Goal: Information Seeking & Learning: Learn about a topic

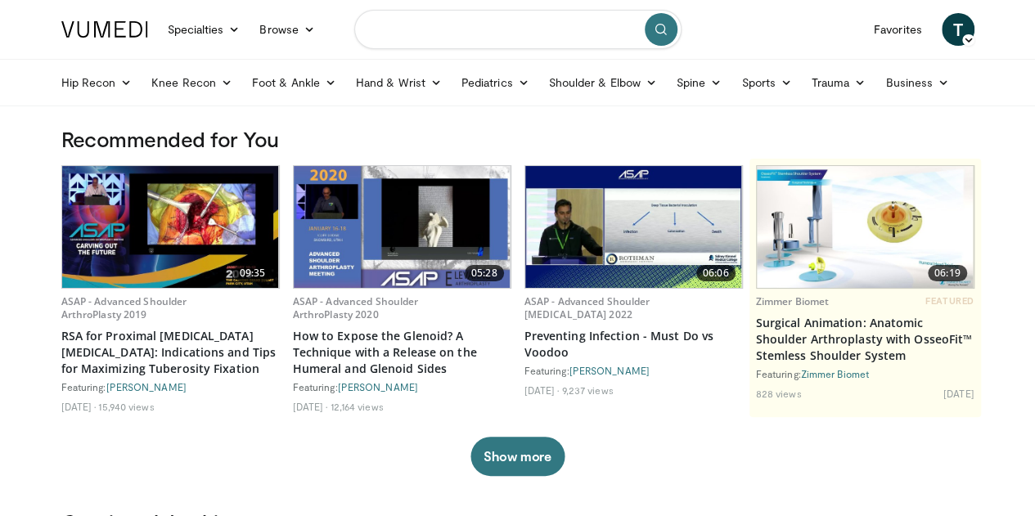
click at [494, 28] on input "Search topics, interventions" at bounding box center [517, 29] width 327 height 39
type input "**********"
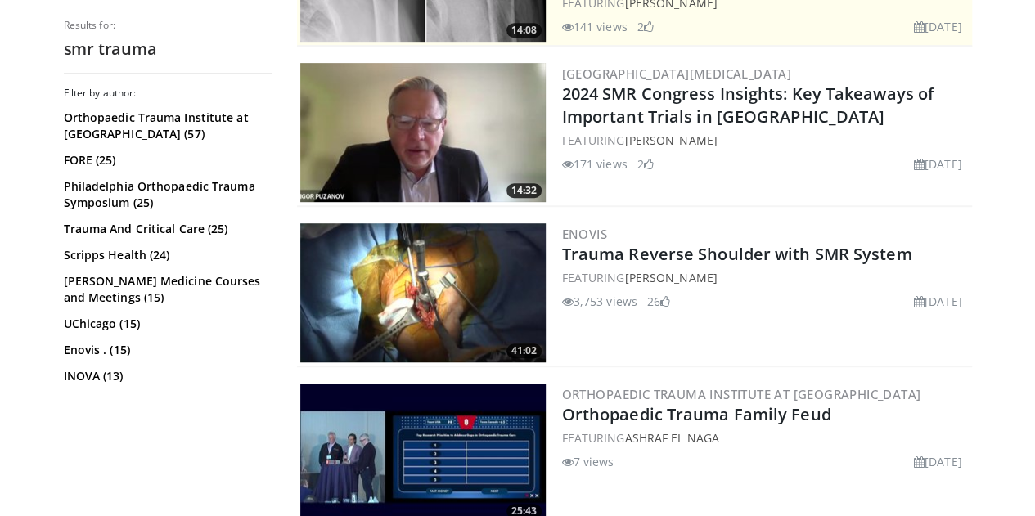
scroll to position [443, 0]
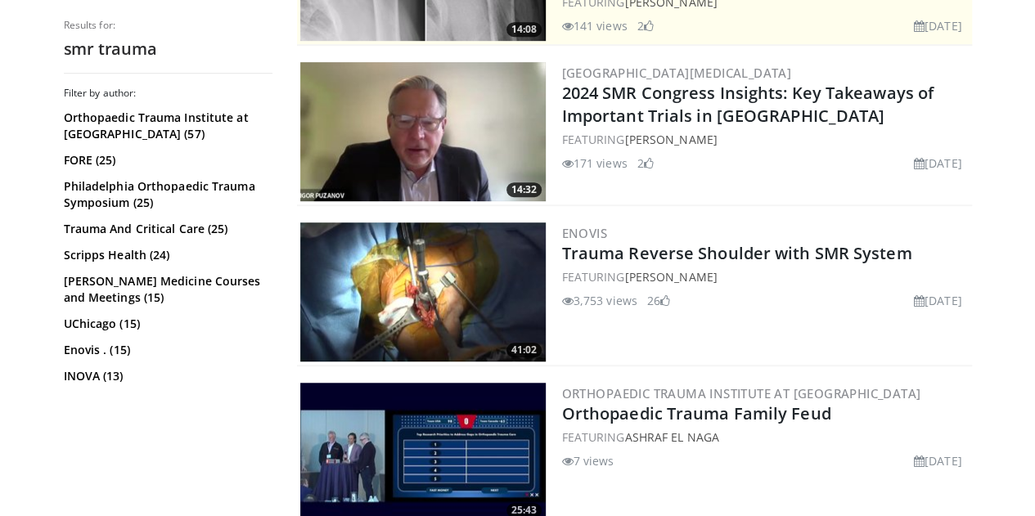
click at [448, 334] on img at bounding box center [422, 291] width 245 height 139
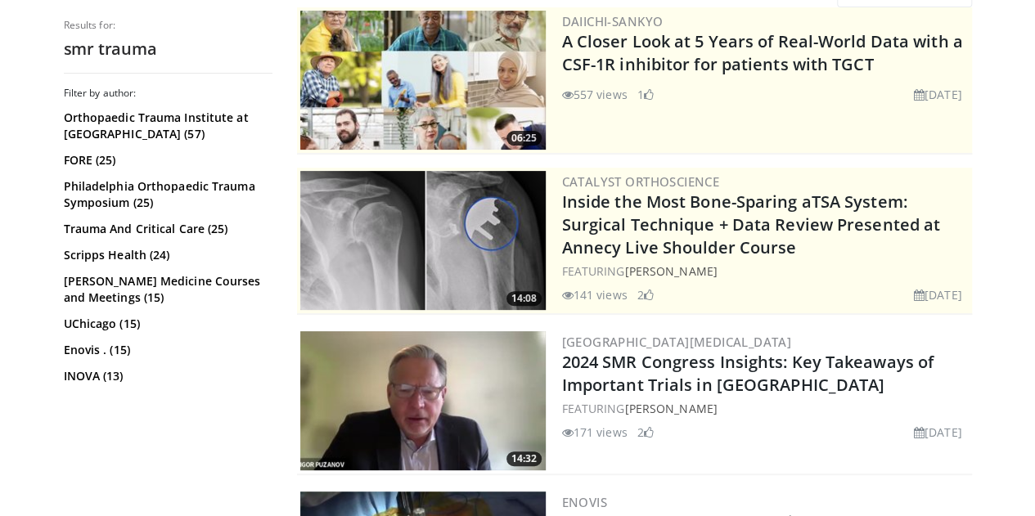
scroll to position [0, 0]
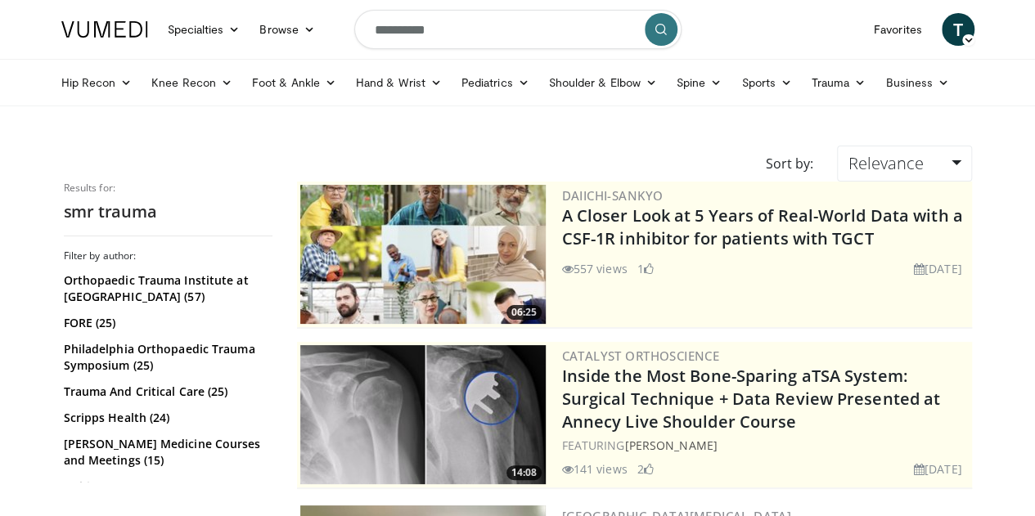
click at [375, 33] on input "**********" at bounding box center [517, 29] width 327 height 39
type input "**********"
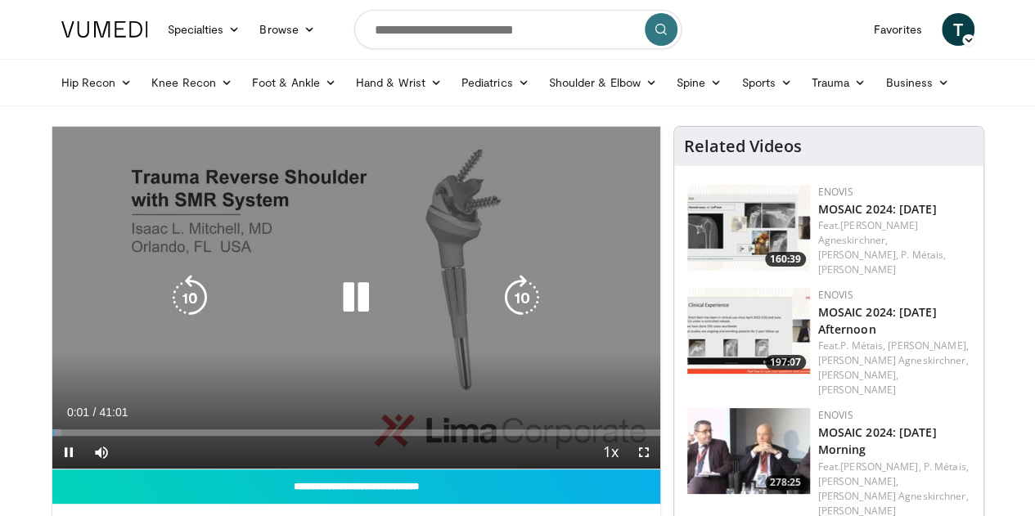
click at [337, 316] on icon "Video Player" at bounding box center [356, 298] width 46 height 46
click at [462, 354] on div "10 seconds Tap to unmute" at bounding box center [356, 298] width 608 height 342
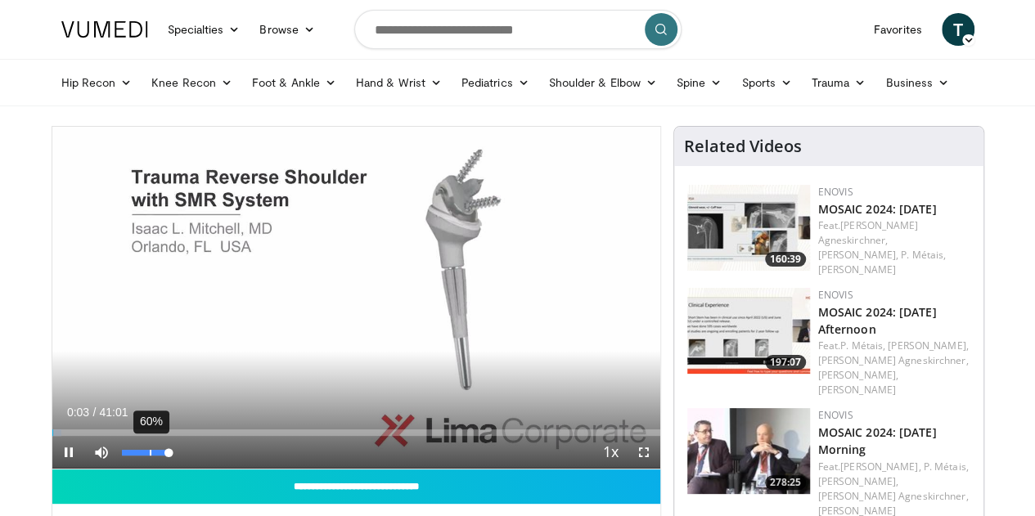
click at [117, 469] on div "60%" at bounding box center [145, 452] width 57 height 33
click at [122, 456] on div "11%" at bounding box center [145, 453] width 47 height 6
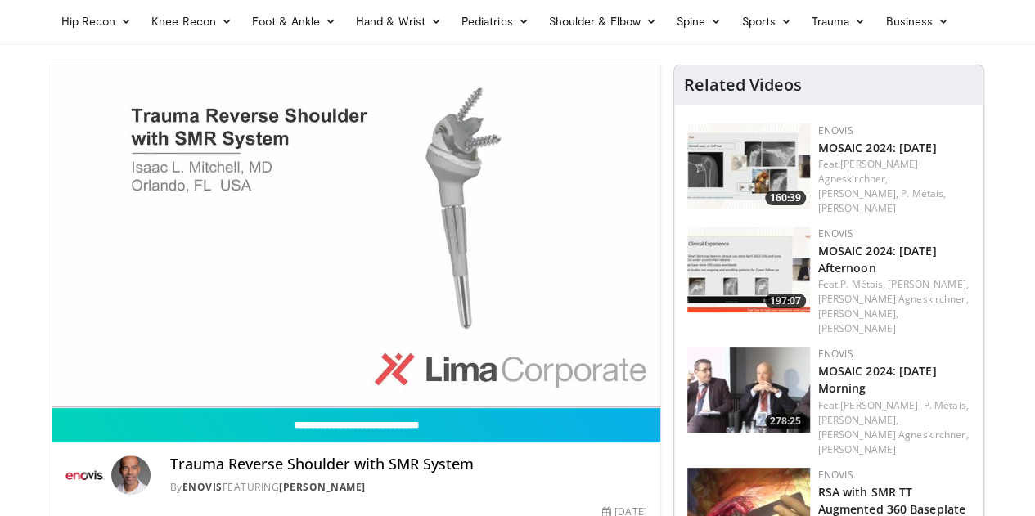
scroll to position [62, 0]
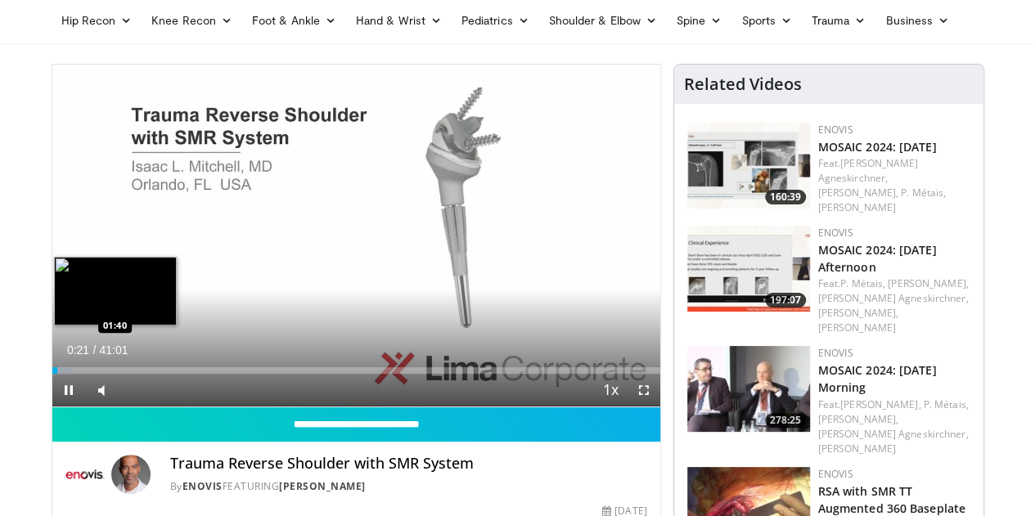
click at [52, 374] on div "Loaded : 3.22% 00:21 01:40" at bounding box center [356, 370] width 608 height 7
click at [74, 374] on div "Loaded : 5.69% 02:05 03:23" at bounding box center [356, 366] width 608 height 16
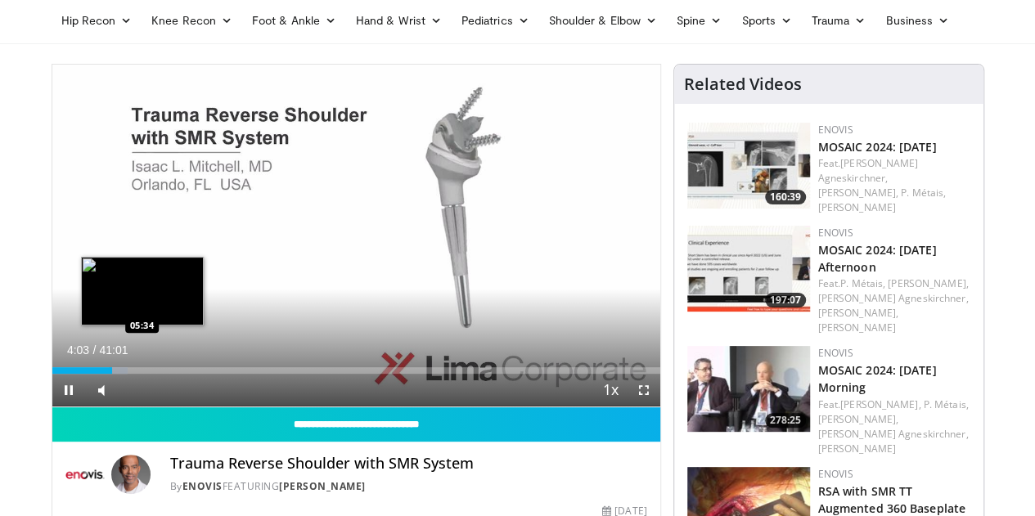
click at [97, 374] on div "Loaded : 12.49% 04:03 05:34" at bounding box center [356, 370] width 608 height 7
click at [116, 374] on div "Loaded : 14.62% 05:24 06:29" at bounding box center [356, 370] width 608 height 7
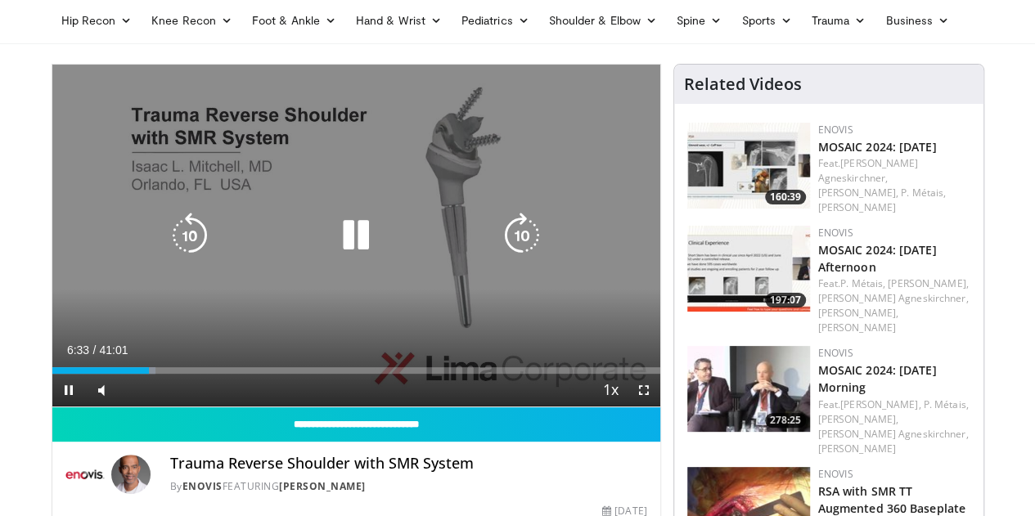
click at [134, 397] on video-js "**********" at bounding box center [356, 236] width 608 height 343
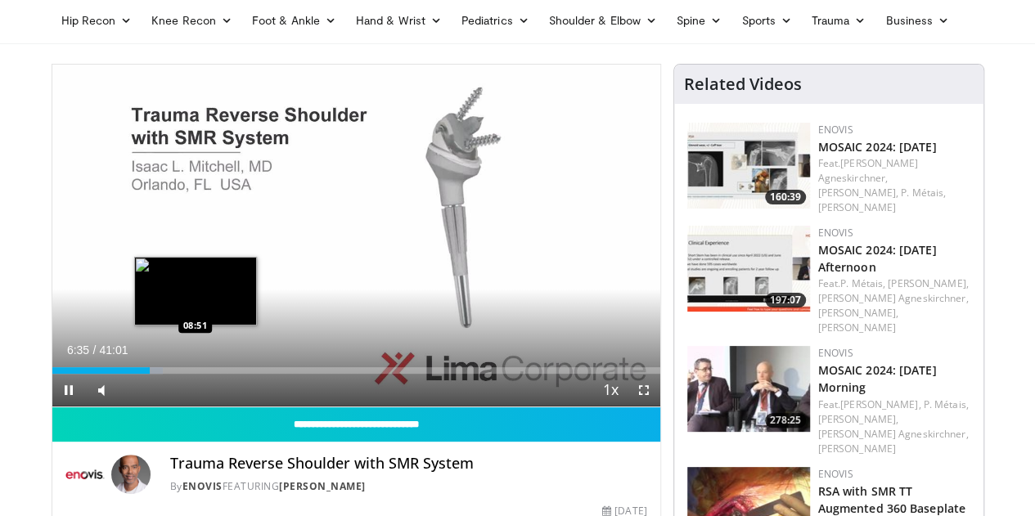
click at [153, 374] on div "Loaded : 18.28% 06:36 08:51" at bounding box center [356, 370] width 608 height 7
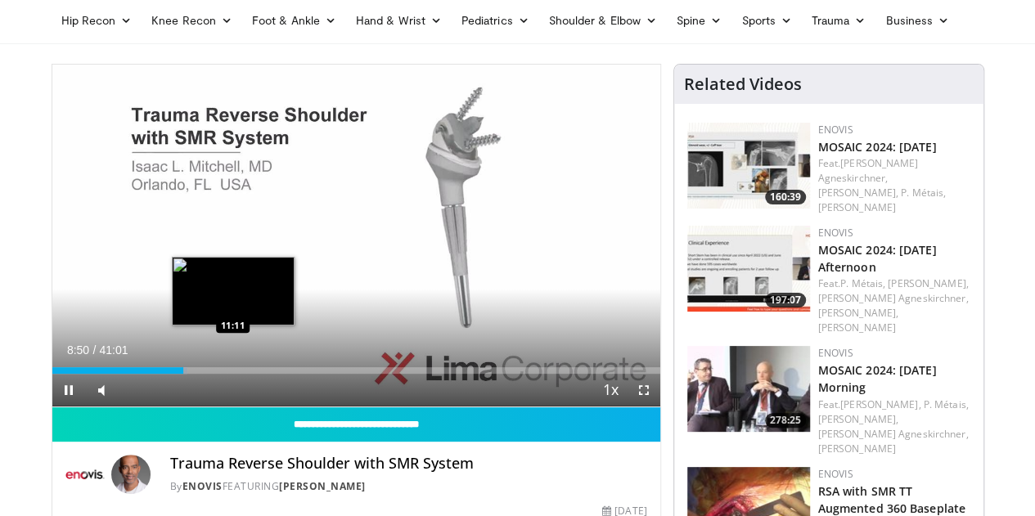
click at [192, 374] on div "Loaded : 22.34% 08:50 11:11" at bounding box center [356, 366] width 608 height 16
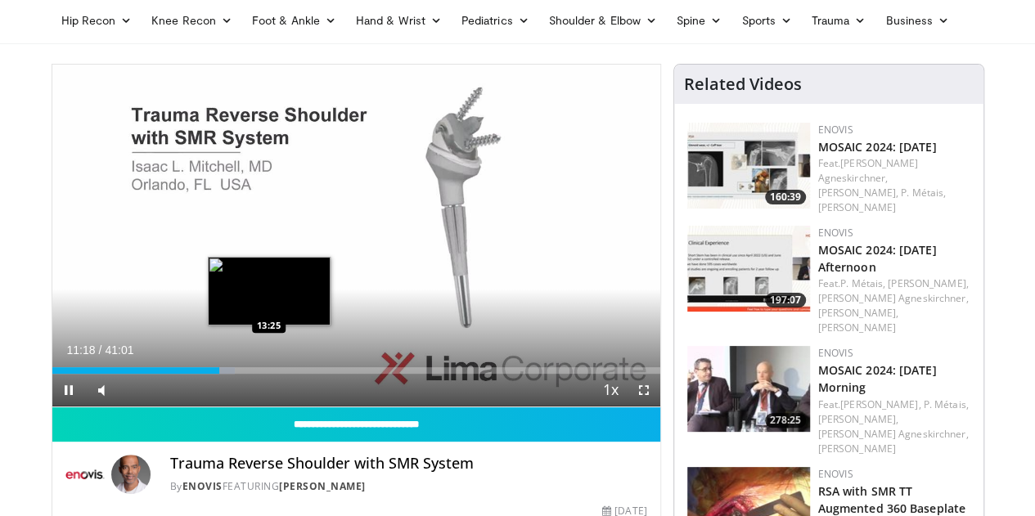
click at [229, 374] on div "Loaded : 30.06% 11:18 13:25" at bounding box center [356, 370] width 608 height 7
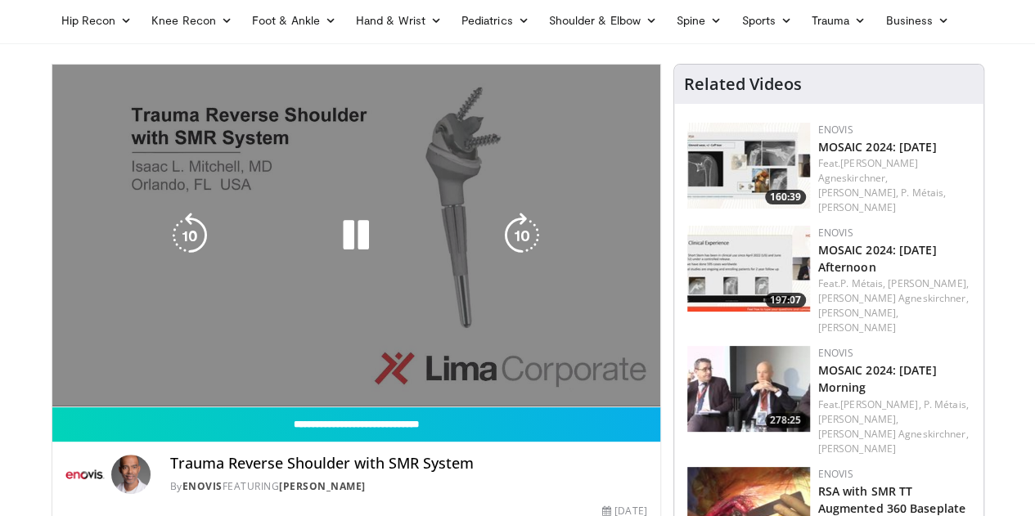
click at [249, 404] on div "10 seconds Tap to unmute" at bounding box center [356, 236] width 608 height 342
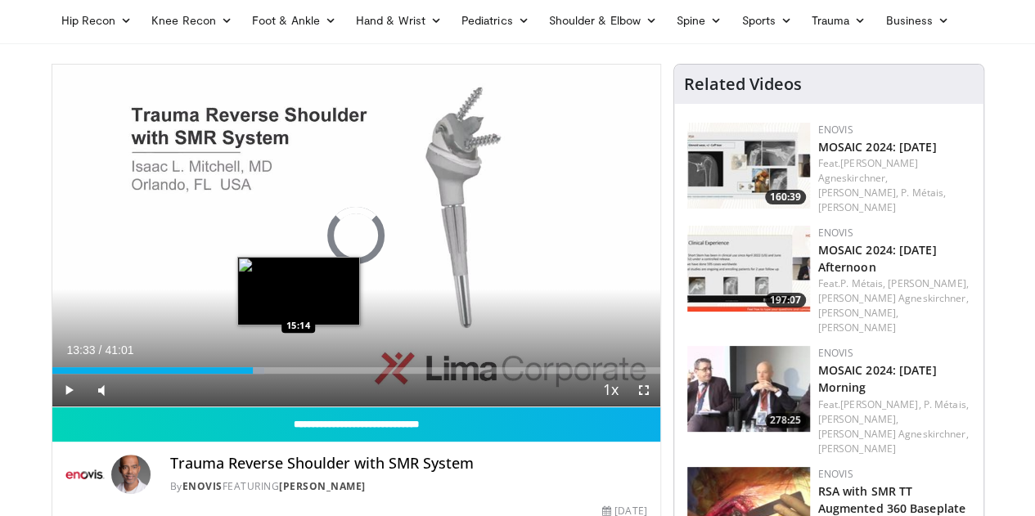
click at [257, 374] on div "Loaded : 34.93% 13:33 15:14" at bounding box center [356, 370] width 608 height 7
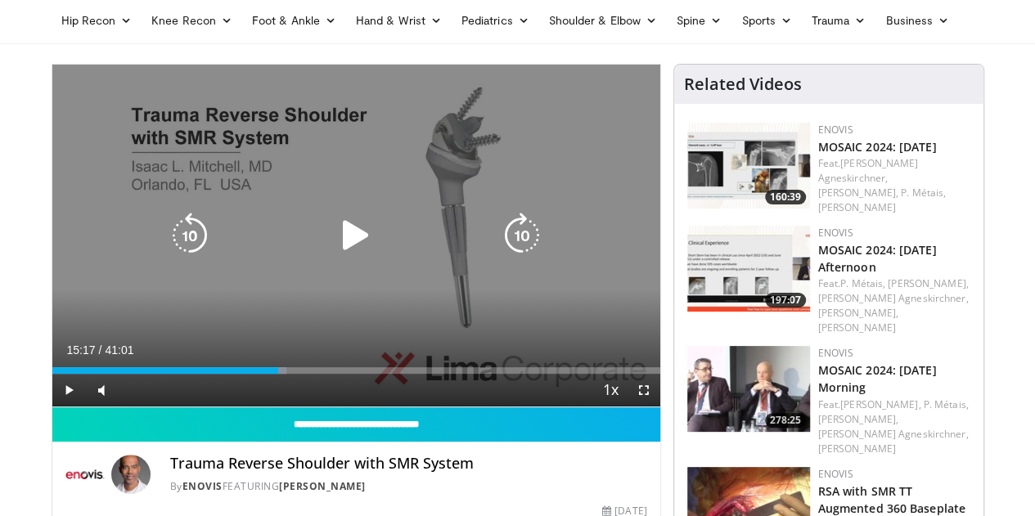
click at [333, 258] on icon "Video Player" at bounding box center [356, 236] width 46 height 46
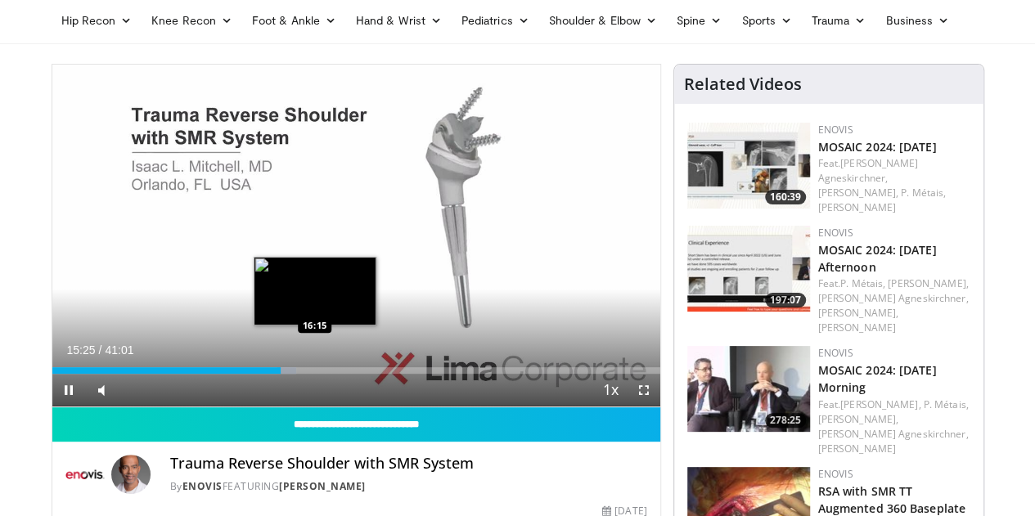
click at [273, 374] on div "Loaded : 40.21% 15:25 16:15" at bounding box center [356, 370] width 608 height 7
click at [287, 374] on div "Loaded : 41.03% 16:16 16:52" at bounding box center [356, 370] width 608 height 7
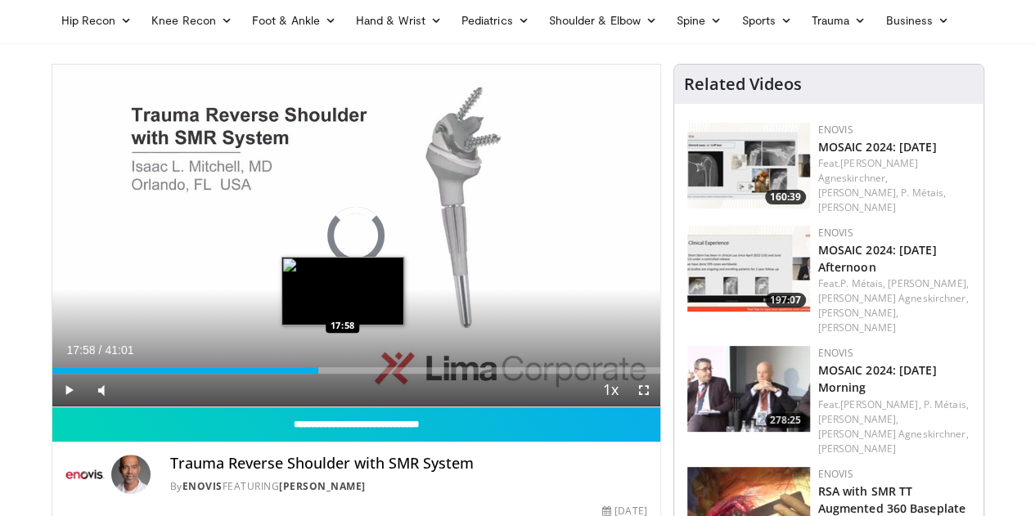
click at [301, 374] on div "Loaded : 42.65% 17:58 17:58" at bounding box center [356, 370] width 608 height 7
click at [310, 374] on div "Loaded : 44.28% 18:00 18:23" at bounding box center [356, 370] width 608 height 7
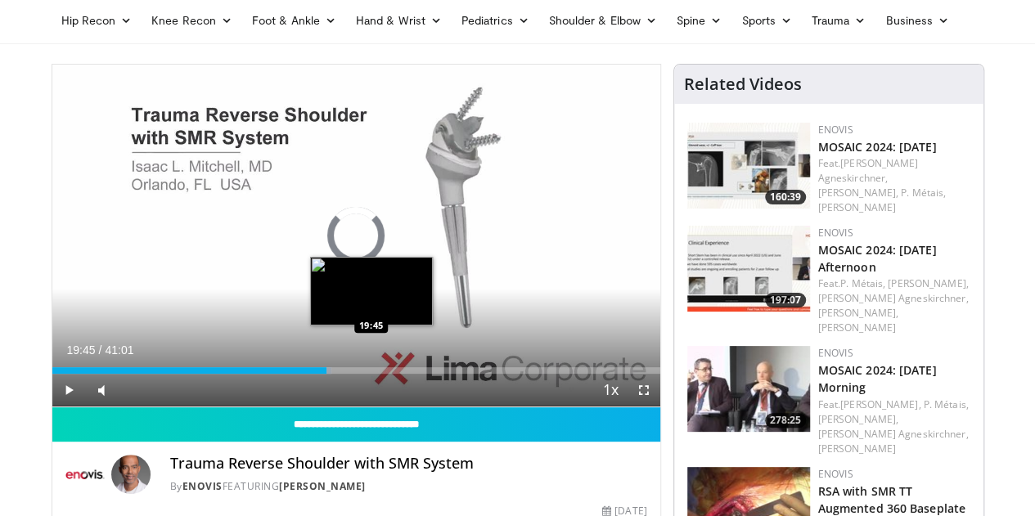
click at [330, 374] on div "Loaded : 45.90% 19:45 19:45" at bounding box center [356, 370] width 608 height 7
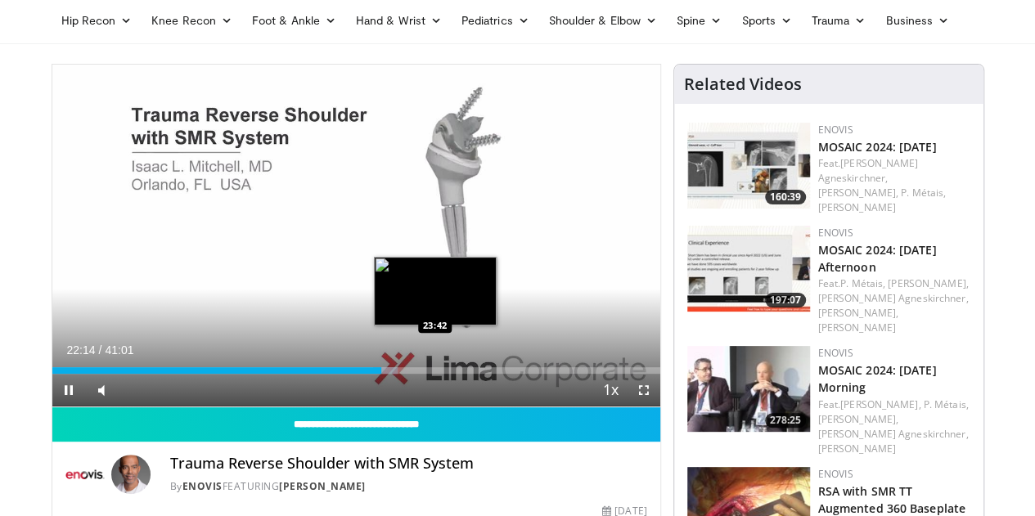
click at [393, 374] on div "Loaded : 56.81% 22:14 23:42" at bounding box center [356, 370] width 608 height 7
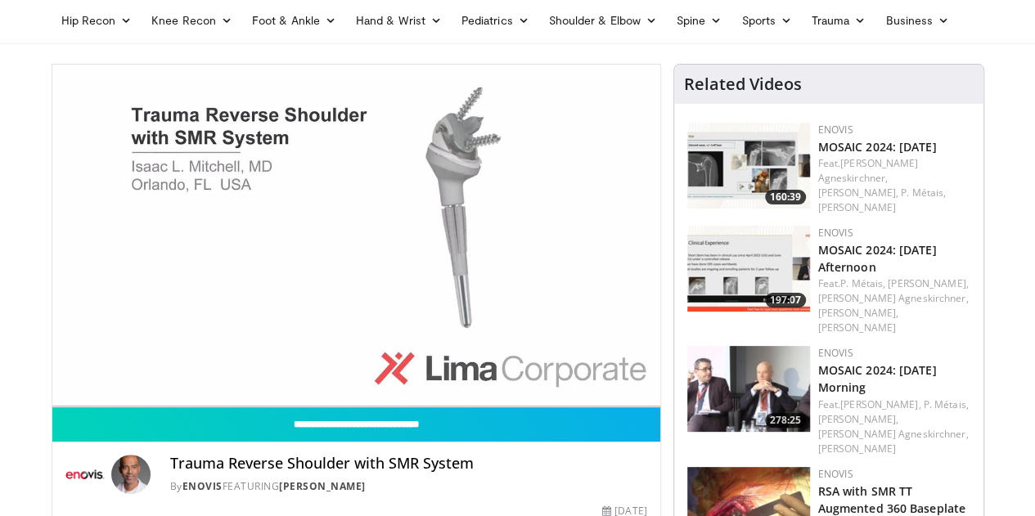
click at [430, 402] on video-js "**********" at bounding box center [356, 236] width 608 height 343
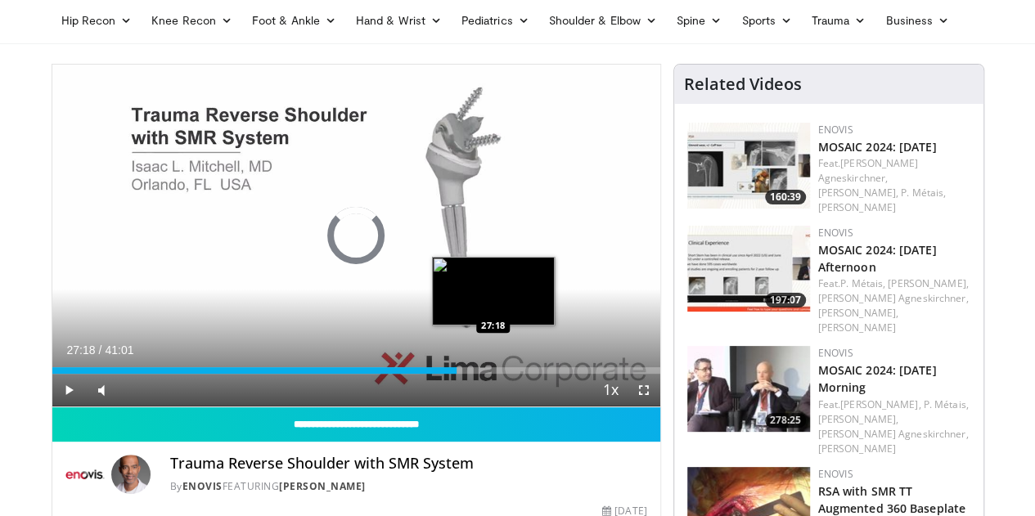
click at [452, 374] on div "Loaded : 60.52% 27:18 27:18" at bounding box center [356, 370] width 608 height 7
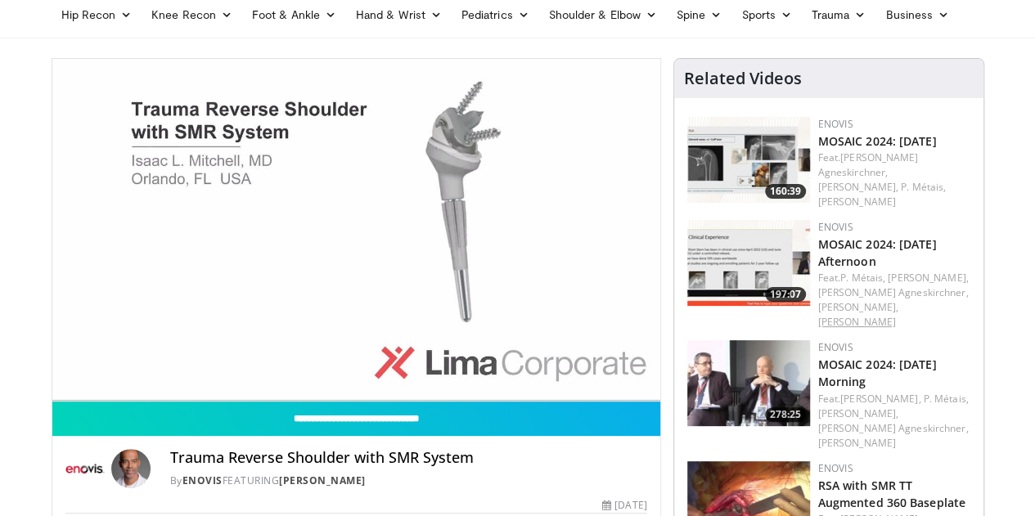
scroll to position [69, 0]
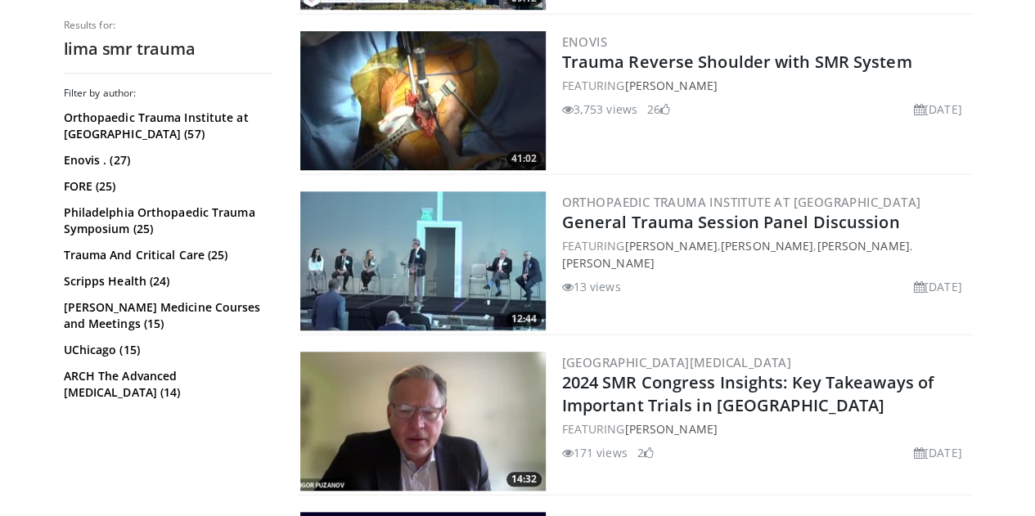
scroll to position [588, 0]
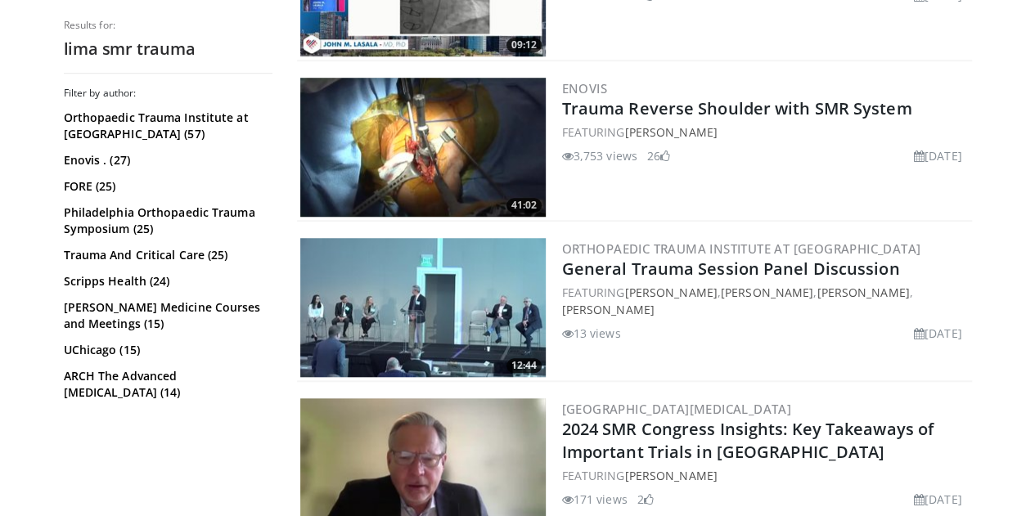
click at [420, 124] on img at bounding box center [422, 147] width 245 height 139
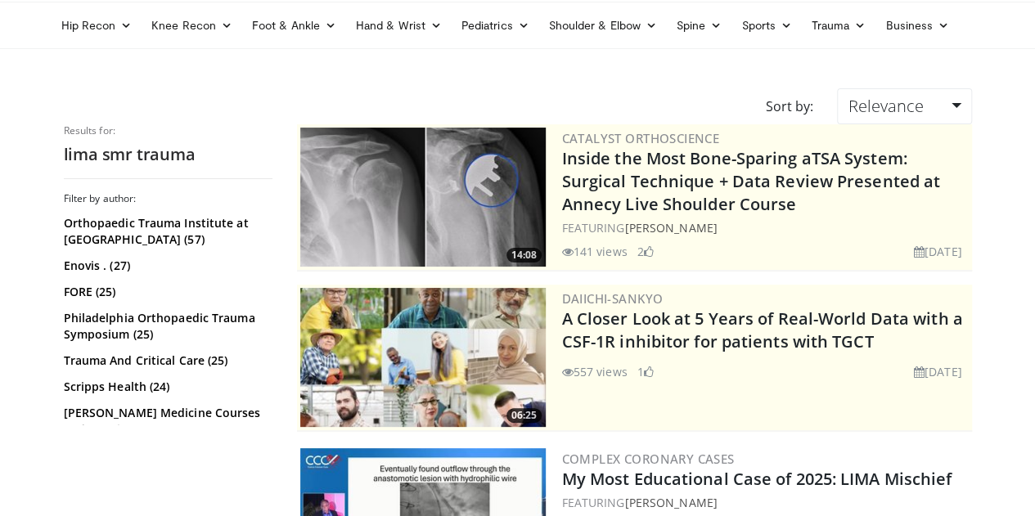
scroll to position [0, 0]
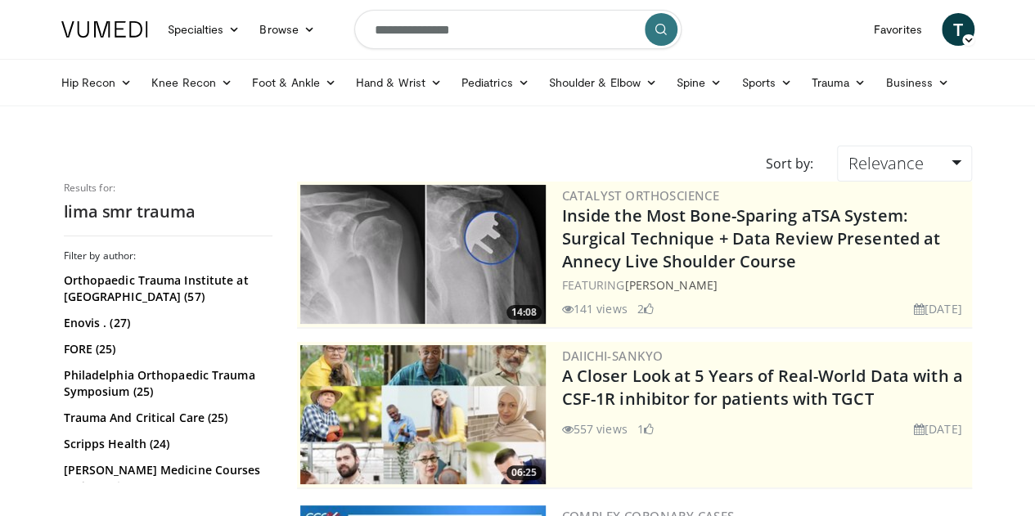
click at [475, 28] on input "**********" at bounding box center [517, 29] width 327 height 39
type input "********"
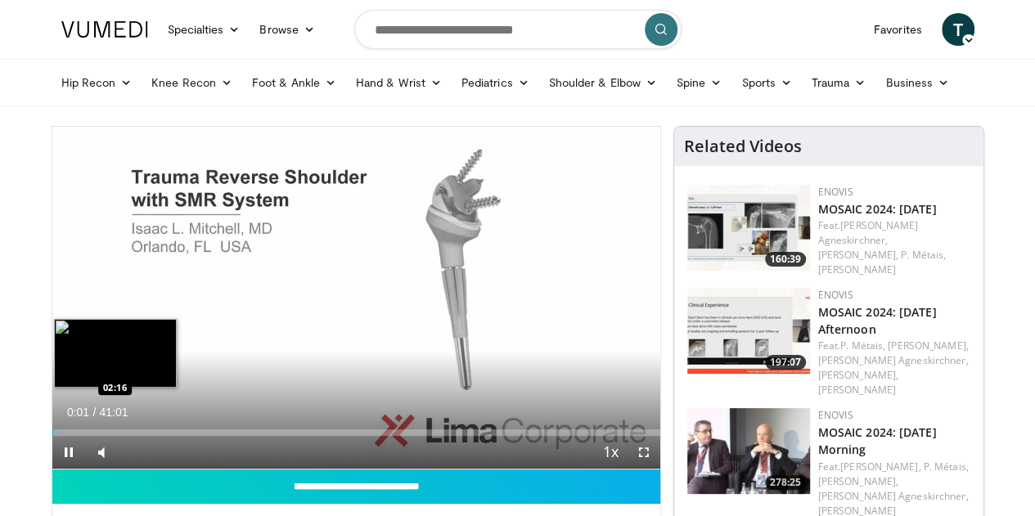
click at [52, 436] on div "Loaded : 1.61% 00:01 02:16" at bounding box center [356, 428] width 608 height 16
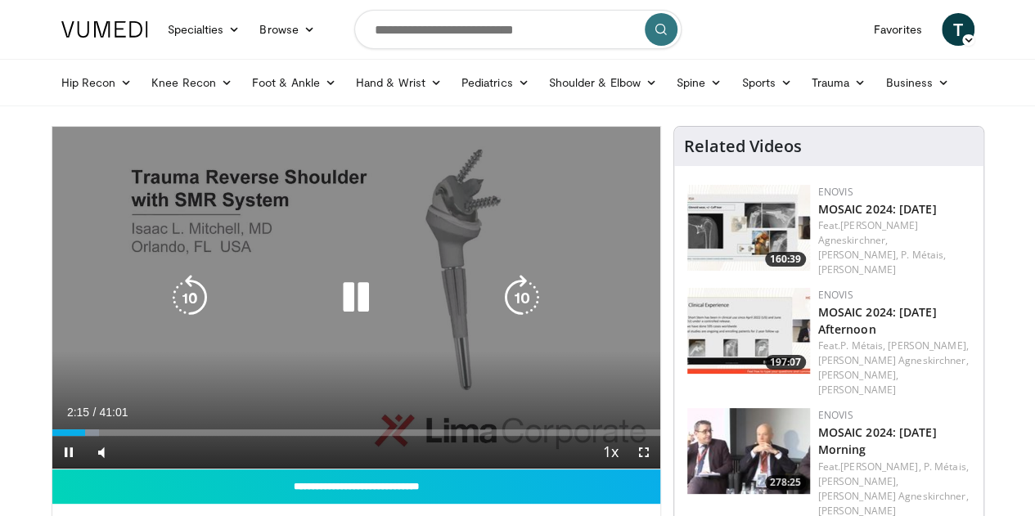
click at [345, 319] on icon "Video Player" at bounding box center [356, 298] width 46 height 46
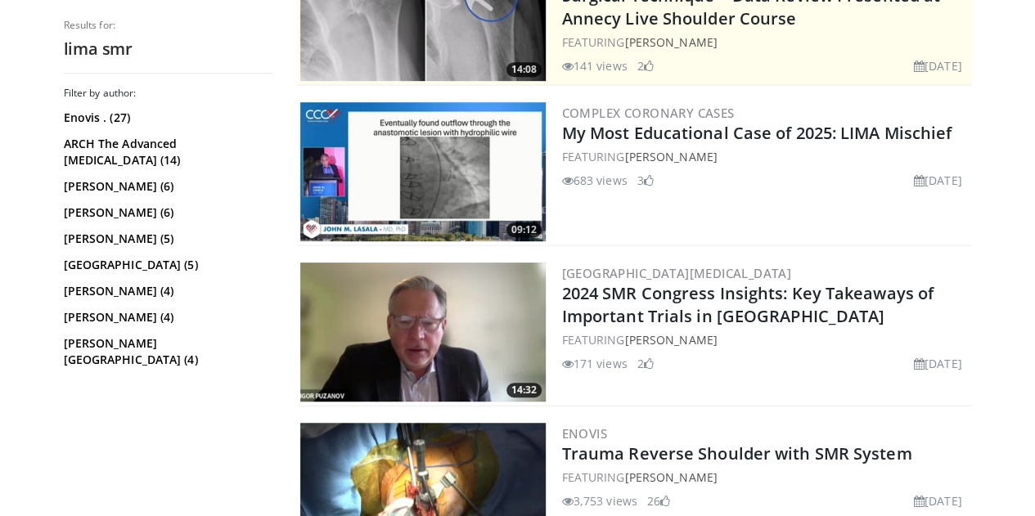
scroll to position [402, 0]
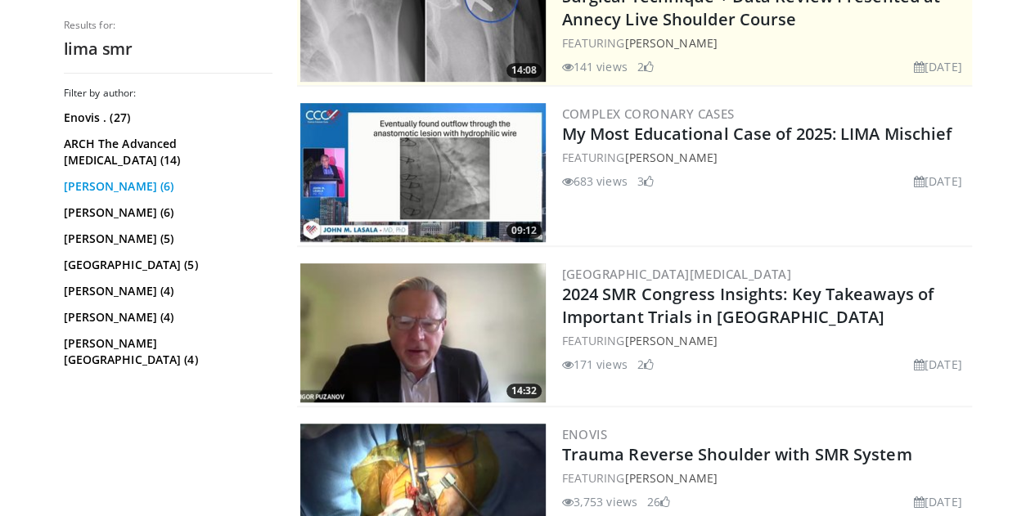
click at [73, 184] on link "[PERSON_NAME] (6)" at bounding box center [166, 186] width 205 height 16
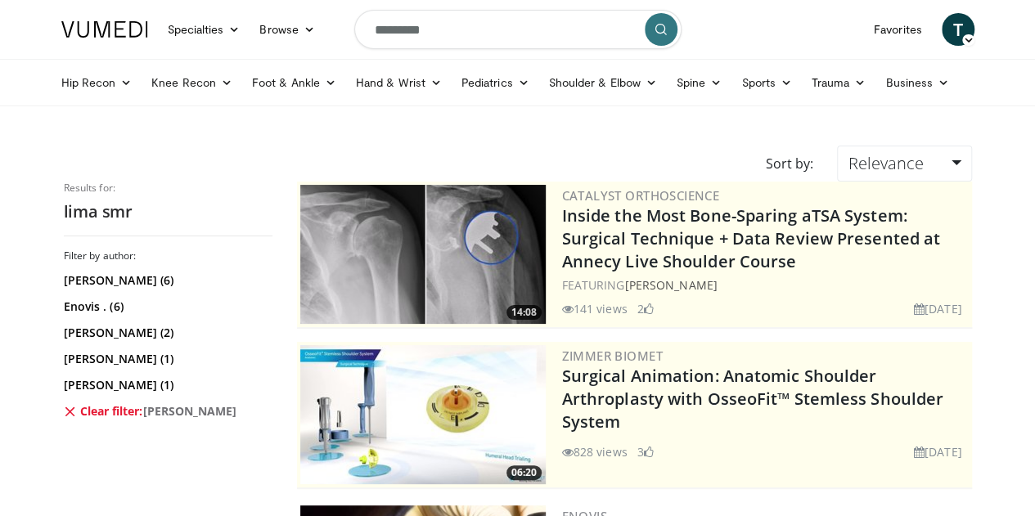
click at [64, 208] on h2 "lima smr" at bounding box center [168, 211] width 209 height 21
click at [64, 413] on link "Clear filter: Patrick Connor" at bounding box center [166, 411] width 205 height 16
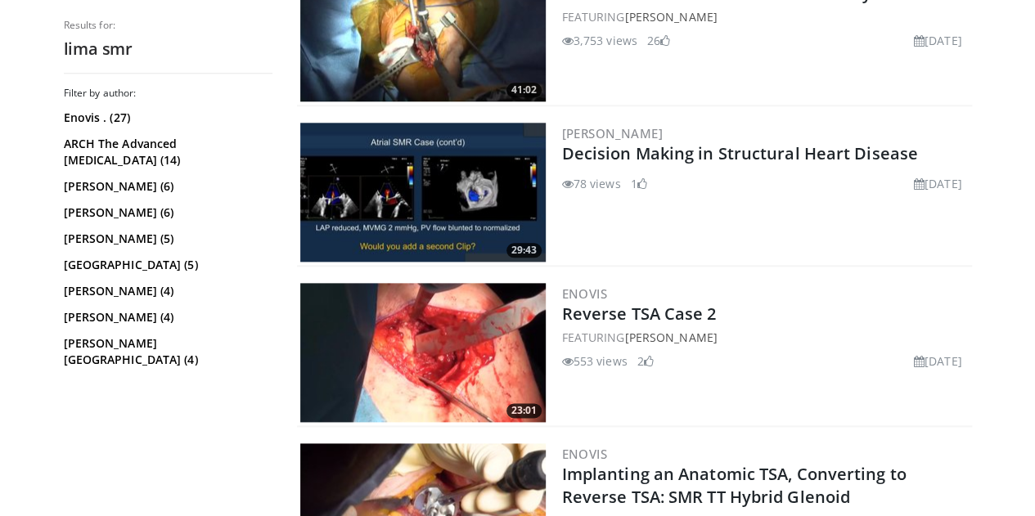
scroll to position [872, 0]
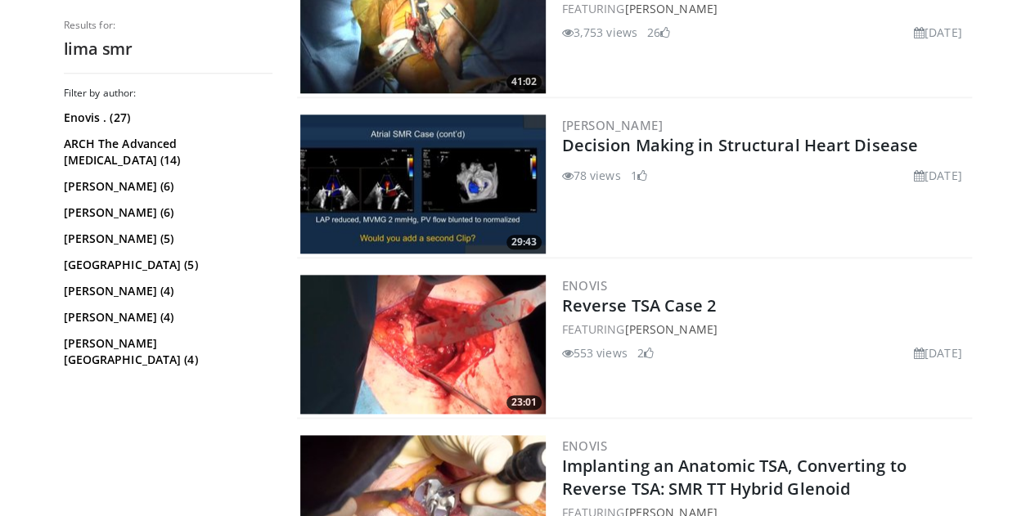
click at [458, 345] on img at bounding box center [422, 344] width 245 height 139
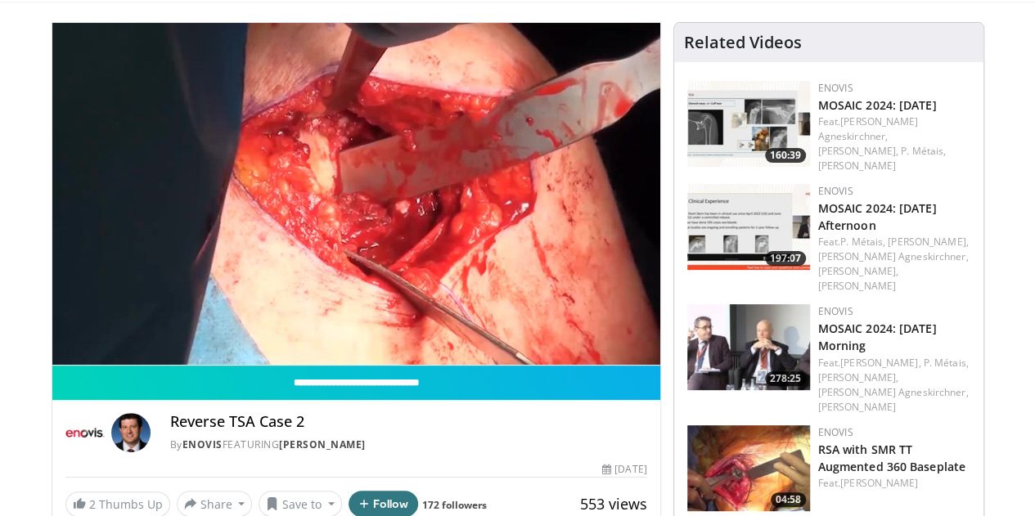
scroll to position [105, 0]
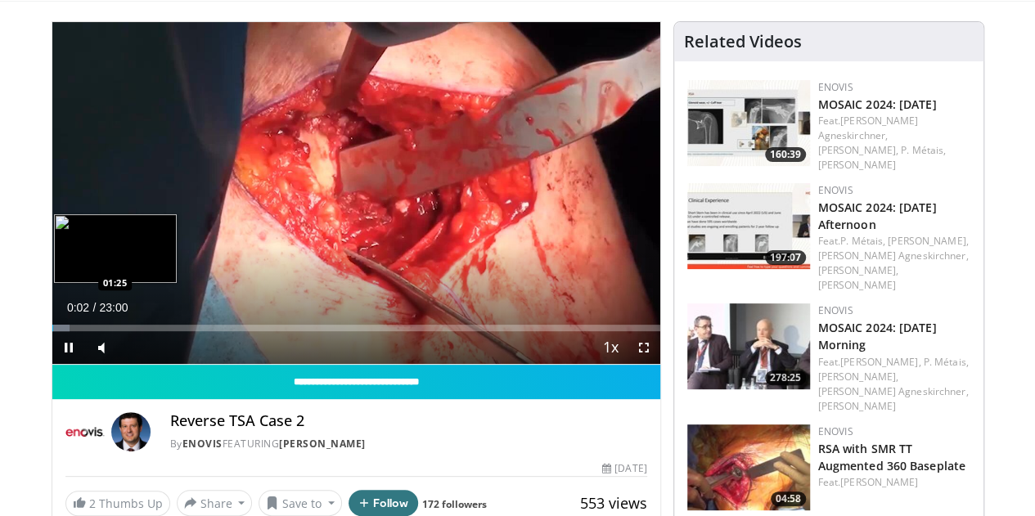
click at [52, 331] on div "Loaded : 2.87% 00:03 01:25" at bounding box center [356, 328] width 608 height 7
click at [100, 331] on div "Loaded : 5.80% 01:17 03:10" at bounding box center [356, 324] width 608 height 16
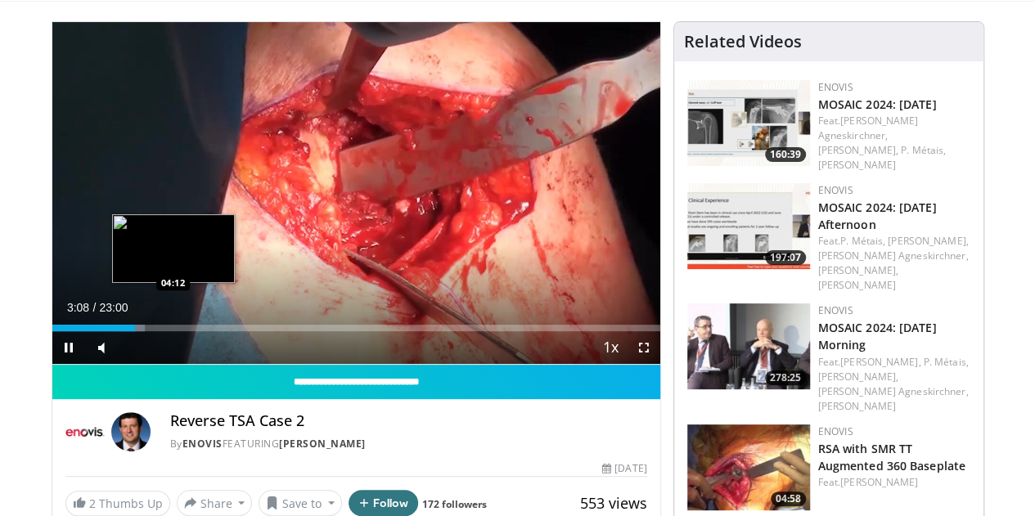
click at [132, 331] on div "Loaded : 15.23% 03:08 04:12" at bounding box center [356, 328] width 608 height 7
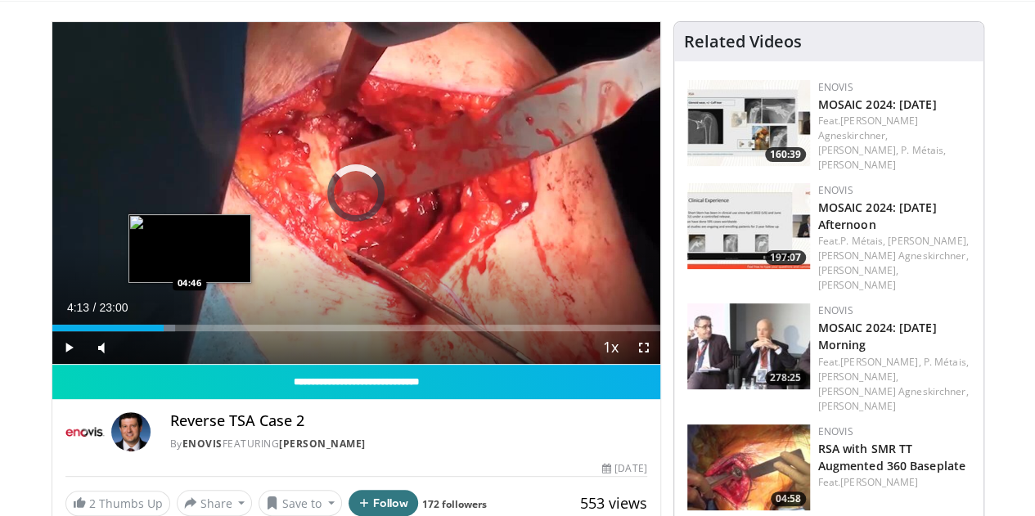
click at [148, 331] on div "Loaded : 20.30% 04:13 04:46" at bounding box center [356, 328] width 608 height 7
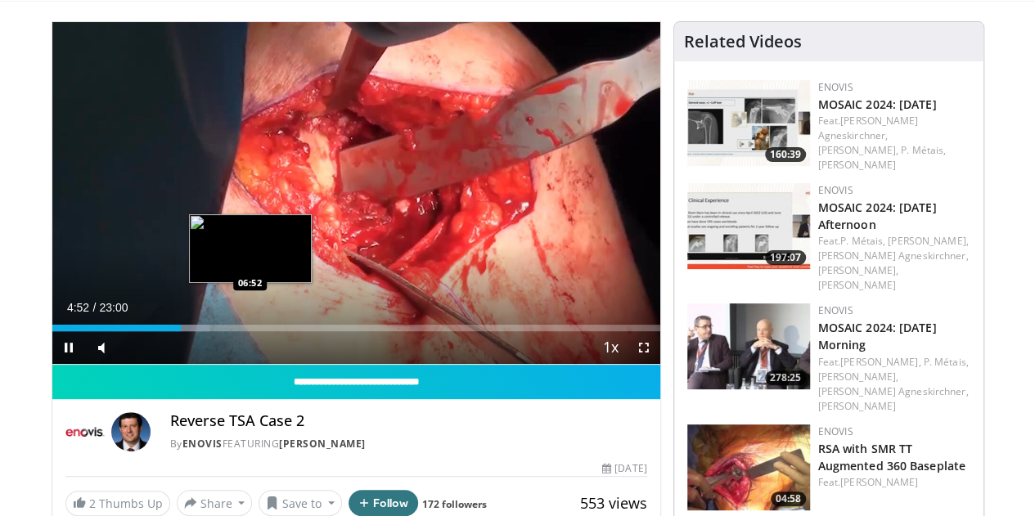
click at [205, 331] on div "Loaded : 25.86% 04:52 06:52" at bounding box center [356, 328] width 608 height 7
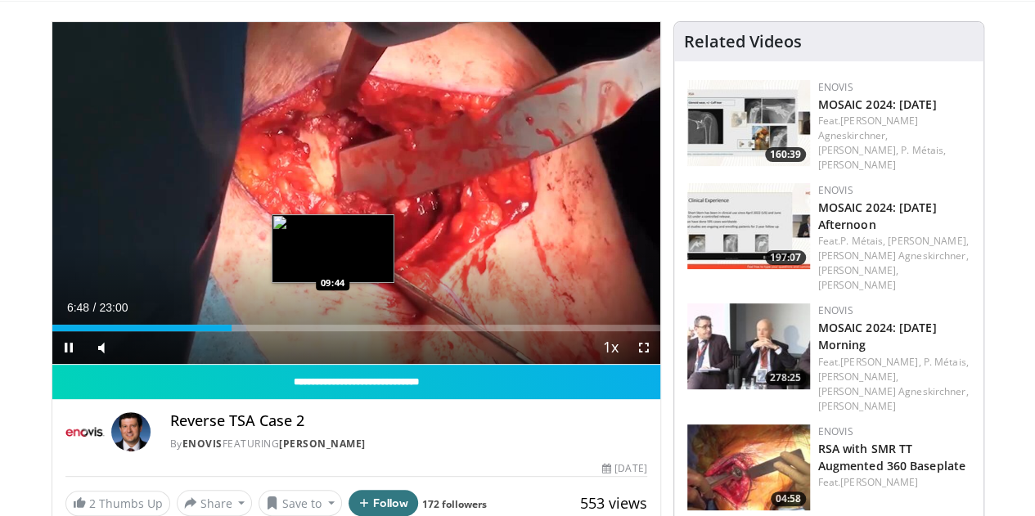
click at [290, 331] on div "Loaded : 31.90% 06:48 09:44" at bounding box center [356, 324] width 608 height 16
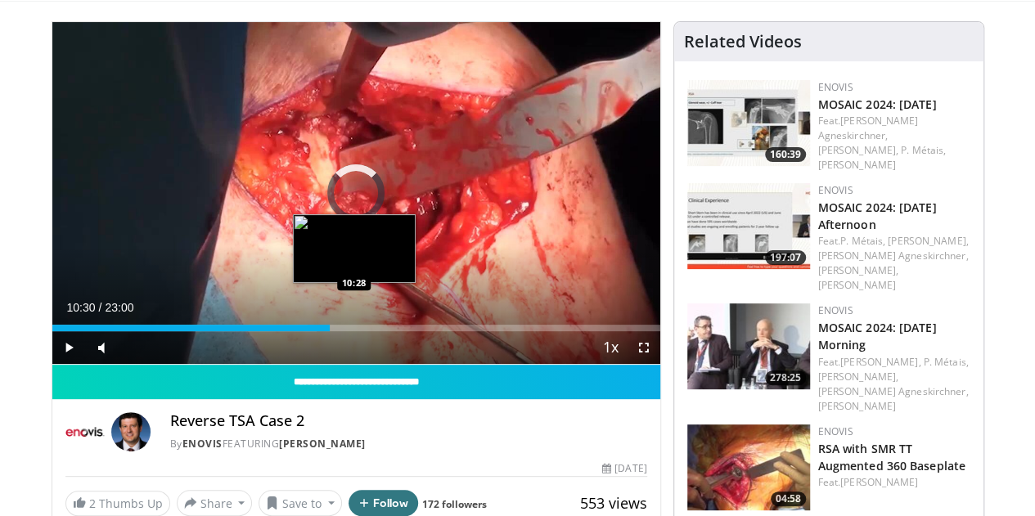
click at [312, 331] on div "Loaded : 43.51% 10:30 10:28" at bounding box center [356, 324] width 608 height 16
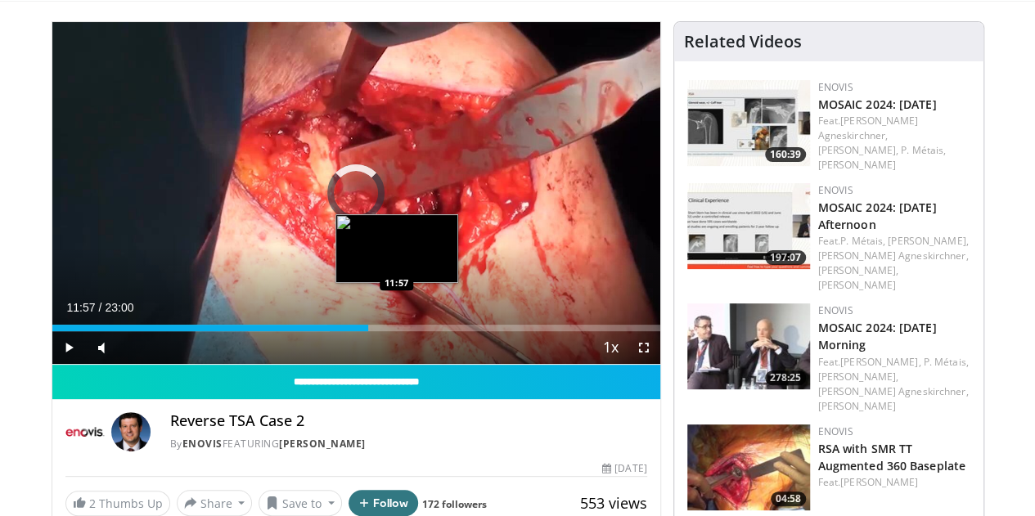
click at [355, 331] on div "Loaded : 45.68% 10:30 11:57" at bounding box center [356, 328] width 608 height 7
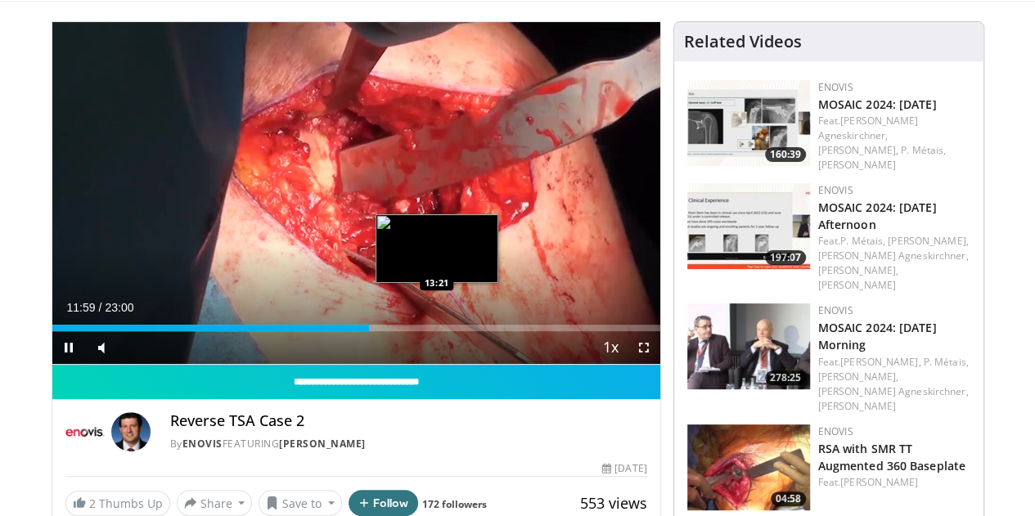
click at [397, 331] on div "Loaded : 52.93% 11:59 13:21" at bounding box center [356, 328] width 608 height 7
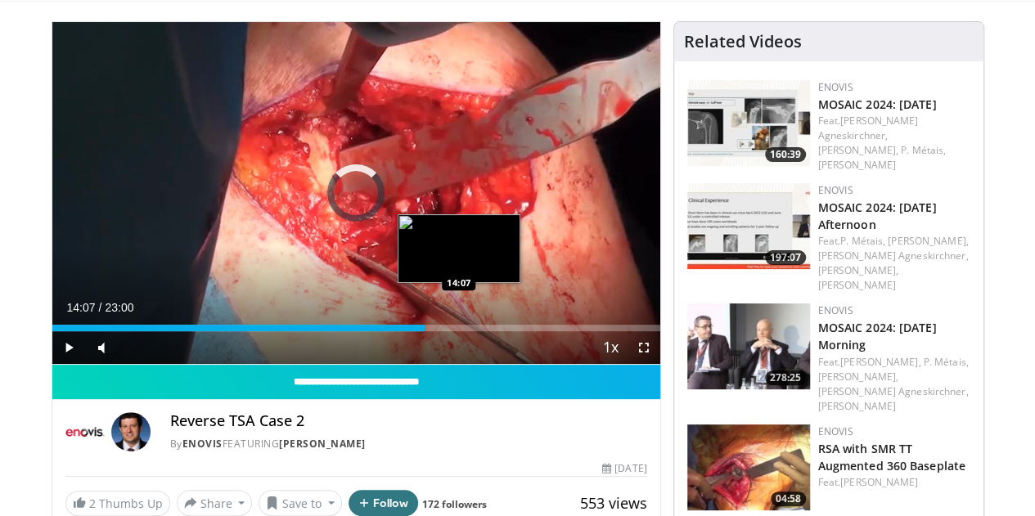
click at [417, 331] on div "Loaded : 60.91% 13:27 14:07" at bounding box center [356, 324] width 608 height 16
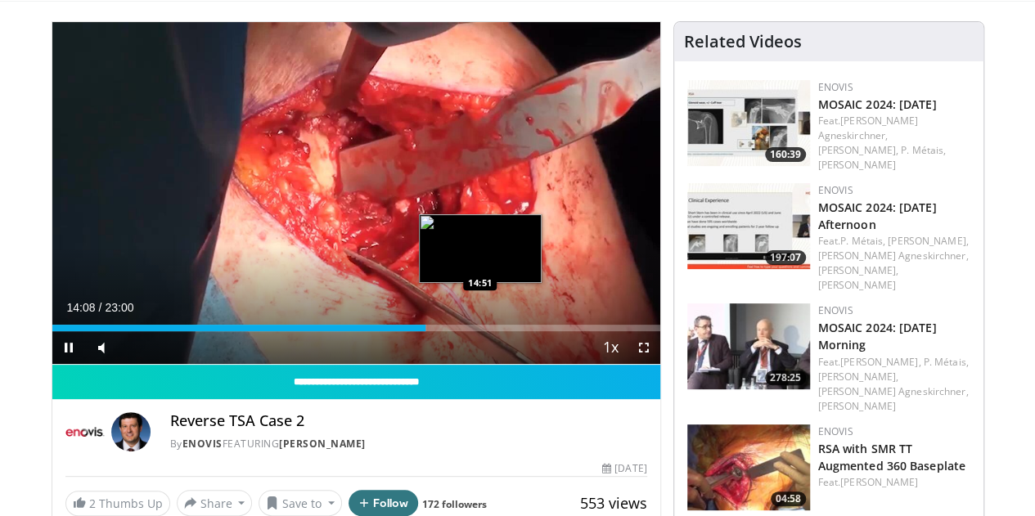
click at [438, 331] on div "Loaded : 61.63% 14:08 14:51" at bounding box center [356, 328] width 608 height 7
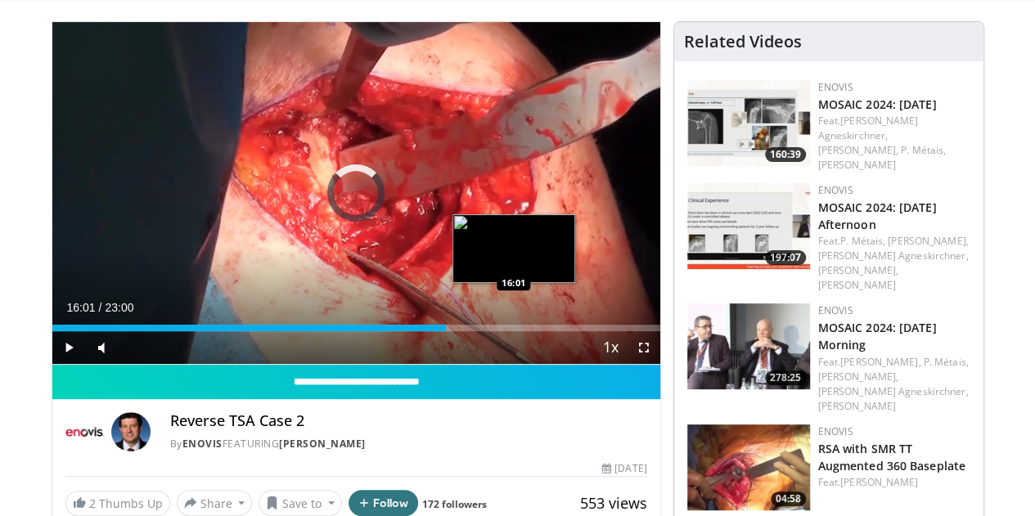
click at [471, 331] on div "Loaded : 65.26% 16:01 16:01" at bounding box center [356, 328] width 608 height 7
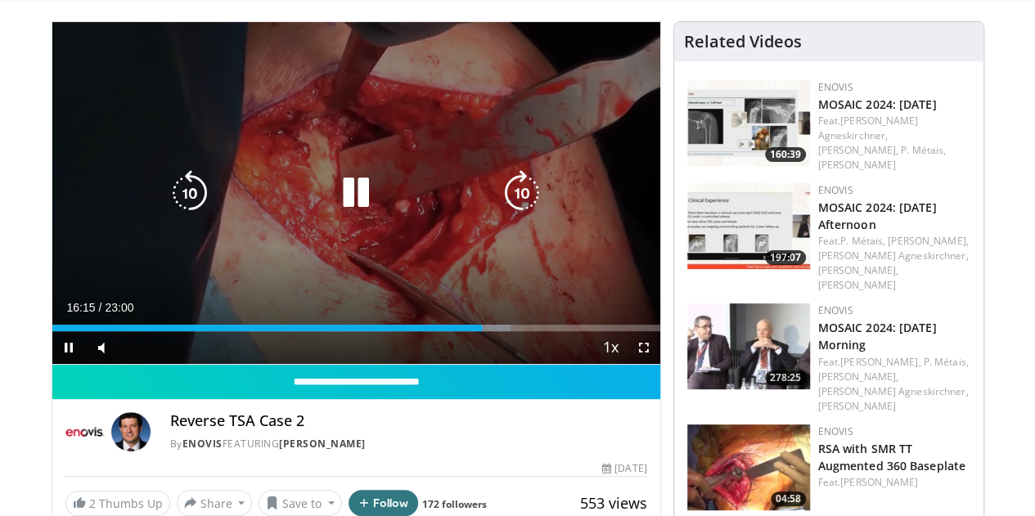
click at [528, 216] on icon "Video Player" at bounding box center [522, 193] width 46 height 46
click at [527, 210] on icon "Video Player" at bounding box center [522, 193] width 46 height 46
click at [521, 214] on icon "Video Player" at bounding box center [522, 193] width 46 height 46
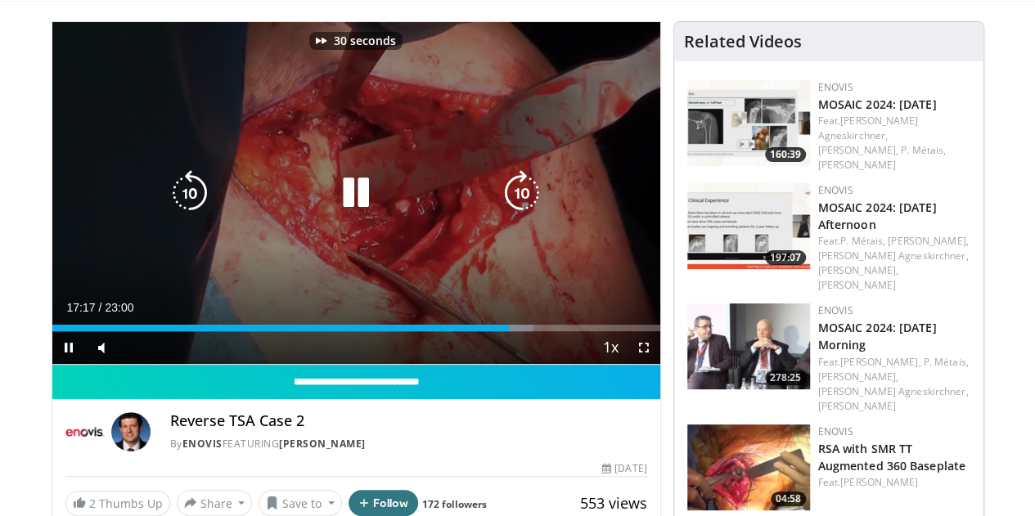
click at [521, 214] on icon "Video Player" at bounding box center [522, 193] width 46 height 46
click at [528, 185] on icon "Video Player" at bounding box center [522, 193] width 46 height 46
click at [528, 210] on icon "Video Player" at bounding box center [522, 193] width 46 height 46
click at [517, 203] on icon "Video Player" at bounding box center [522, 193] width 46 height 46
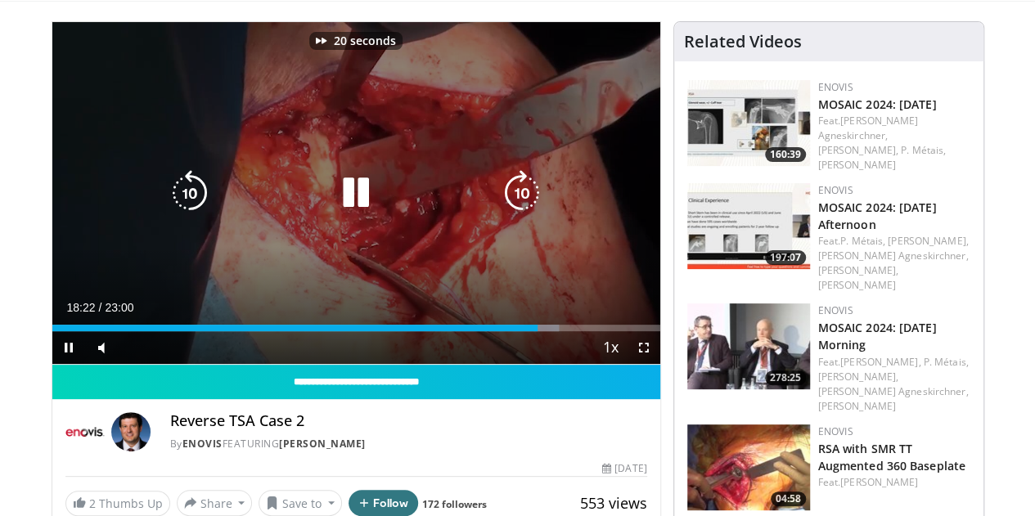
click at [517, 203] on icon "Video Player" at bounding box center [522, 193] width 46 height 46
click at [531, 216] on icon "Video Player" at bounding box center [522, 193] width 46 height 46
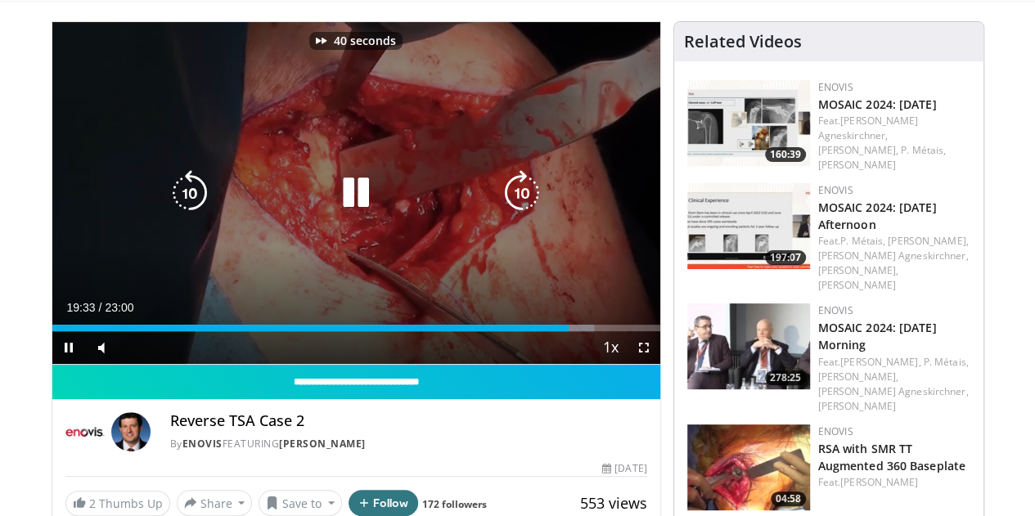
click at [531, 216] on icon "Video Player" at bounding box center [522, 193] width 46 height 46
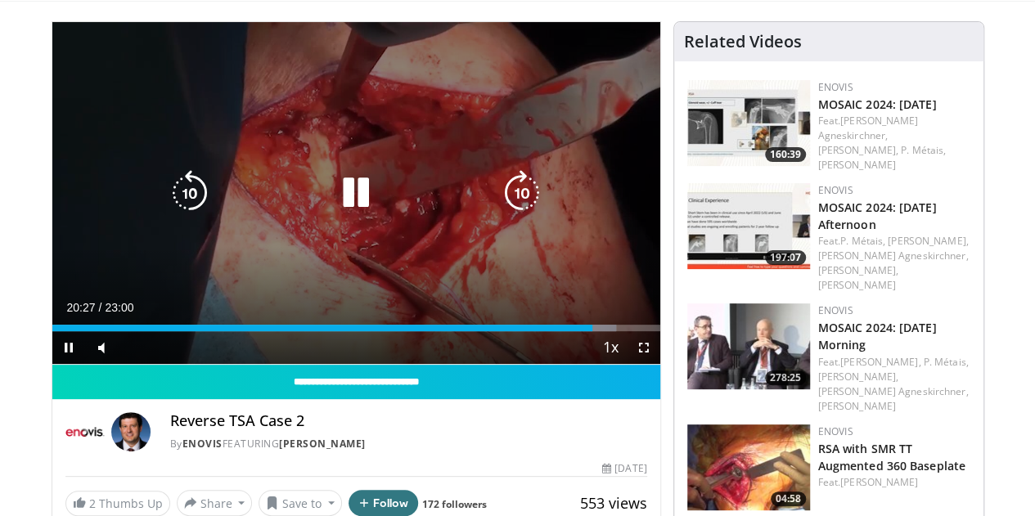
click at [531, 216] on icon "Video Player" at bounding box center [522, 193] width 46 height 46
click at [174, 199] on icon "Video Player" at bounding box center [190, 193] width 46 height 46
click at [514, 201] on icon "Video Player" at bounding box center [522, 193] width 46 height 46
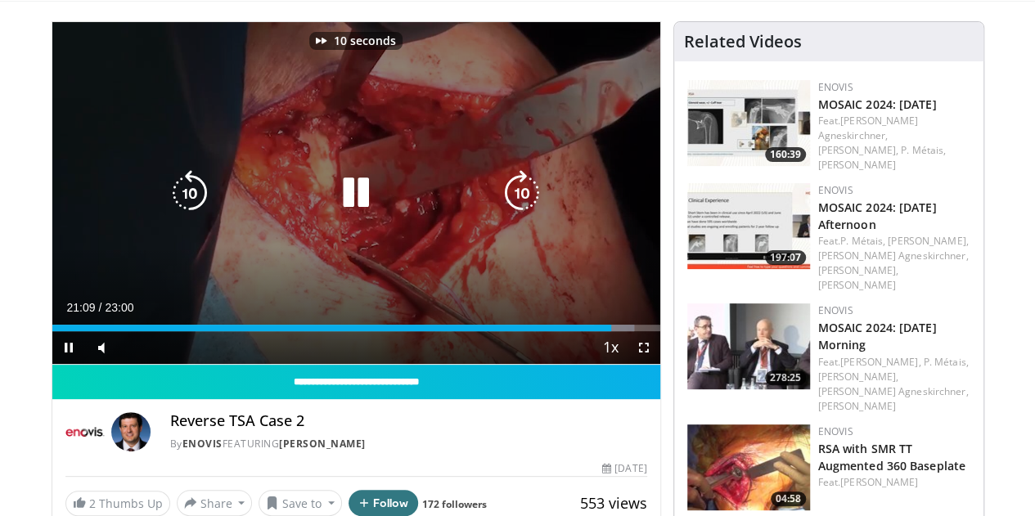
click at [514, 201] on icon "Video Player" at bounding box center [522, 193] width 46 height 46
click at [515, 204] on icon "Video Player" at bounding box center [522, 193] width 46 height 46
click at [525, 204] on icon "Video Player" at bounding box center [522, 193] width 46 height 46
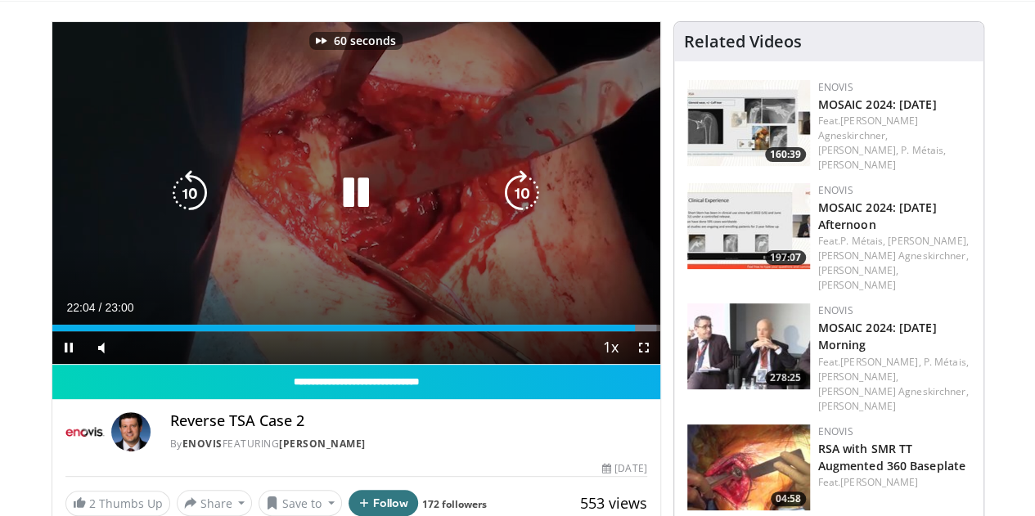
click at [525, 204] on icon "Video Player" at bounding box center [522, 193] width 46 height 46
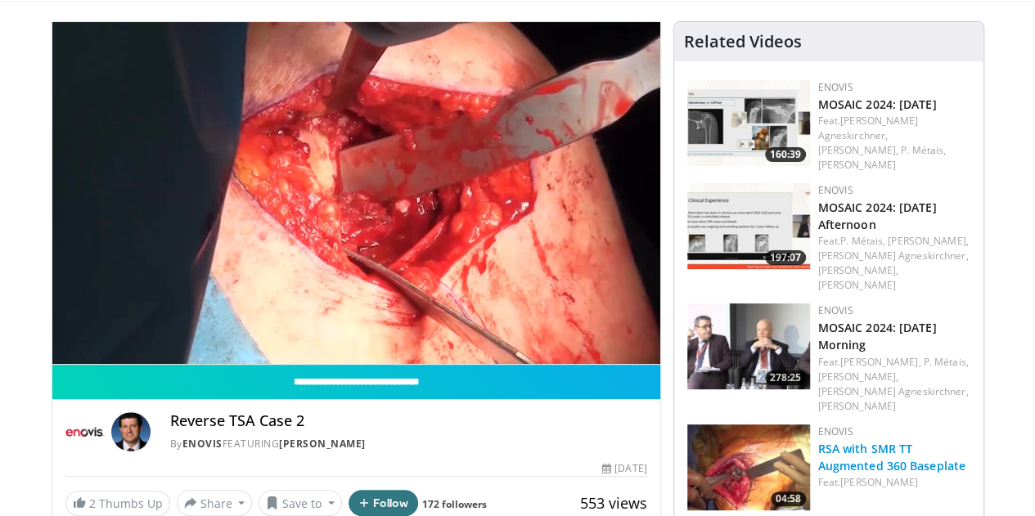
click at [879, 441] on link "RSA with SMR TT Augmented 360 Baseplate" at bounding box center [891, 457] width 147 height 33
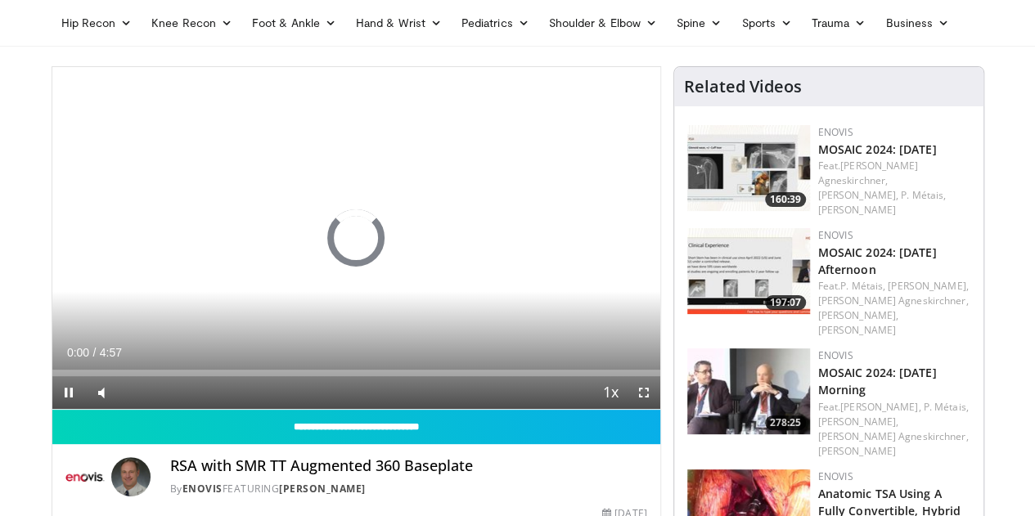
scroll to position [61, 0]
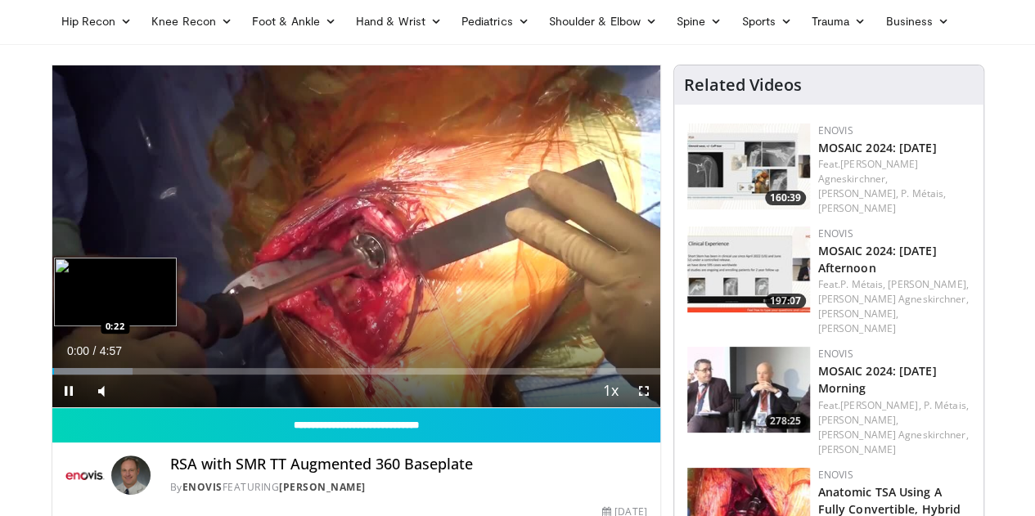
click at [53, 375] on div "Progress Bar" at bounding box center [92, 371] width 81 height 7
click at [94, 375] on div "Progress Bar" at bounding box center [123, 371] width 143 height 7
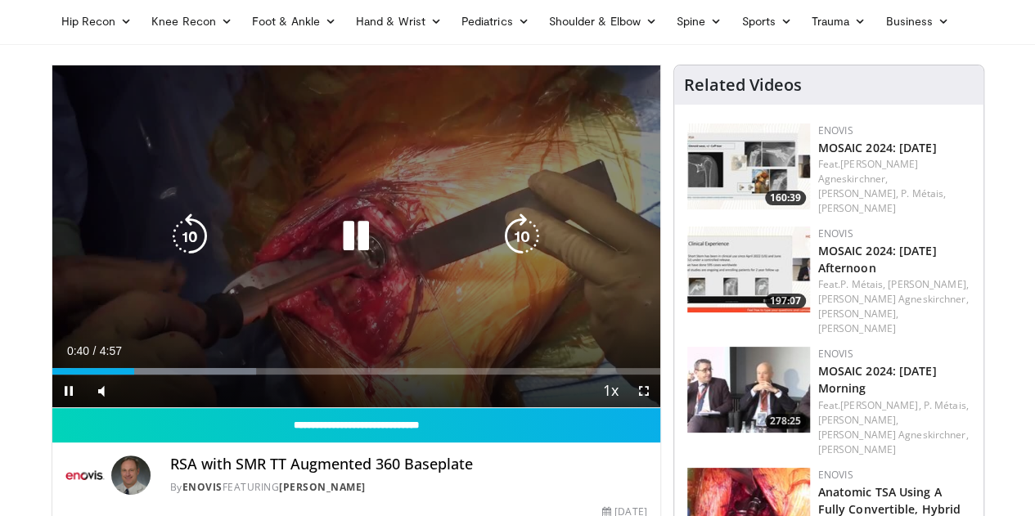
click at [517, 252] on icon "Video Player" at bounding box center [522, 237] width 46 height 46
click at [515, 259] on icon "Video Player" at bounding box center [522, 237] width 46 height 46
click at [538, 259] on icon "Video Player" at bounding box center [522, 237] width 46 height 46
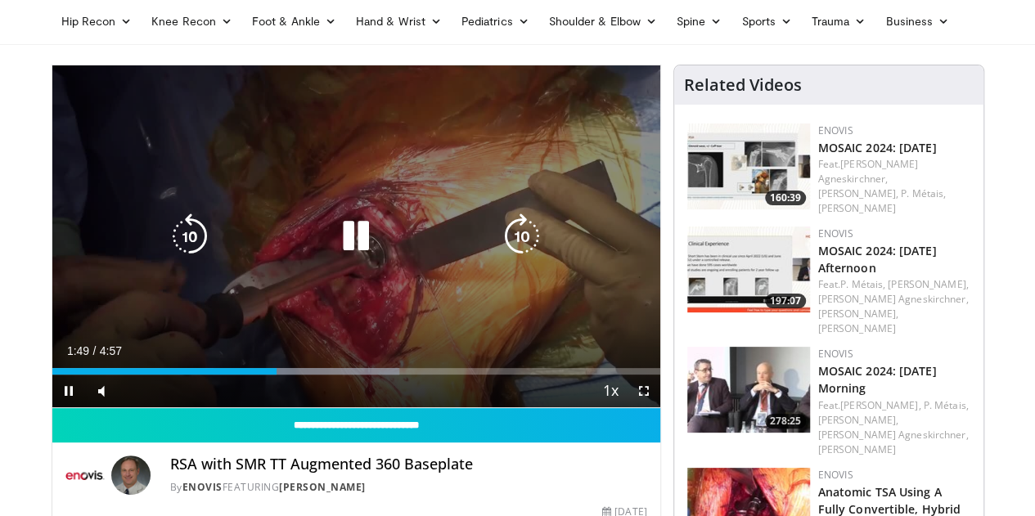
click at [532, 248] on icon "Video Player" at bounding box center [522, 237] width 46 height 46
click at [511, 259] on icon "Video Player" at bounding box center [522, 237] width 46 height 46
click at [521, 245] on icon "Video Player" at bounding box center [522, 237] width 46 height 46
click at [507, 259] on icon "Video Player" at bounding box center [522, 237] width 46 height 46
click at [516, 259] on icon "Video Player" at bounding box center [522, 237] width 46 height 46
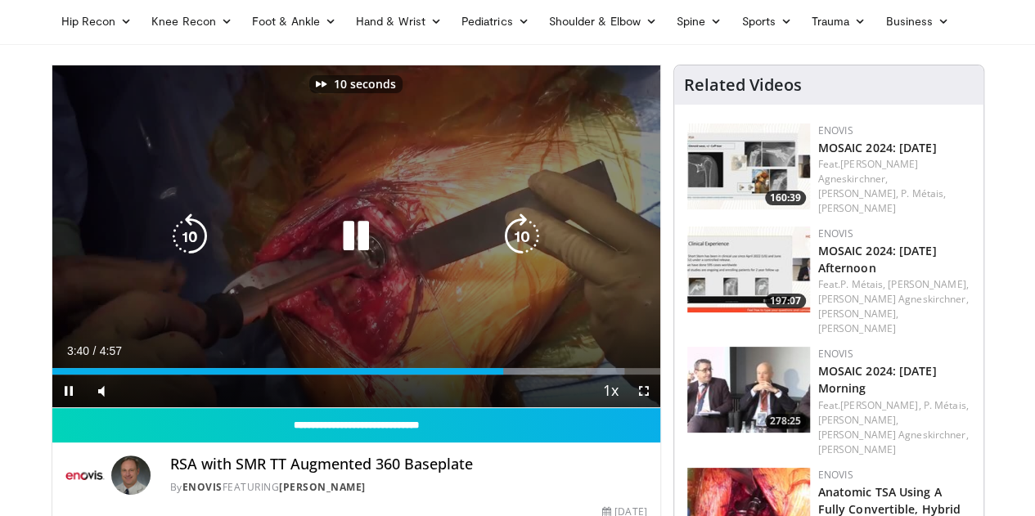
click at [516, 259] on icon "Video Player" at bounding box center [522, 237] width 46 height 46
click at [520, 245] on icon "Video Player" at bounding box center [522, 237] width 46 height 46
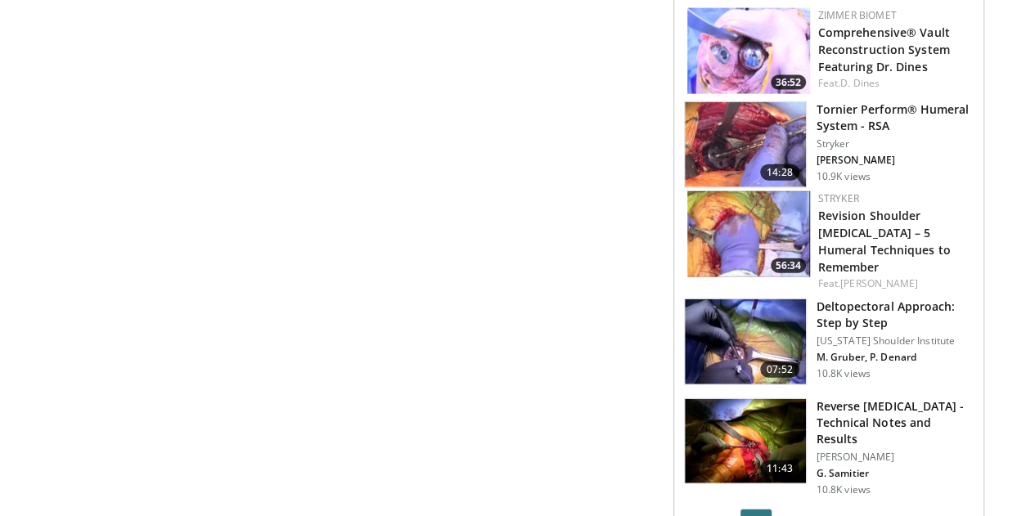
scroll to position [1833, 0]
click at [757, 103] on img at bounding box center [745, 145] width 121 height 85
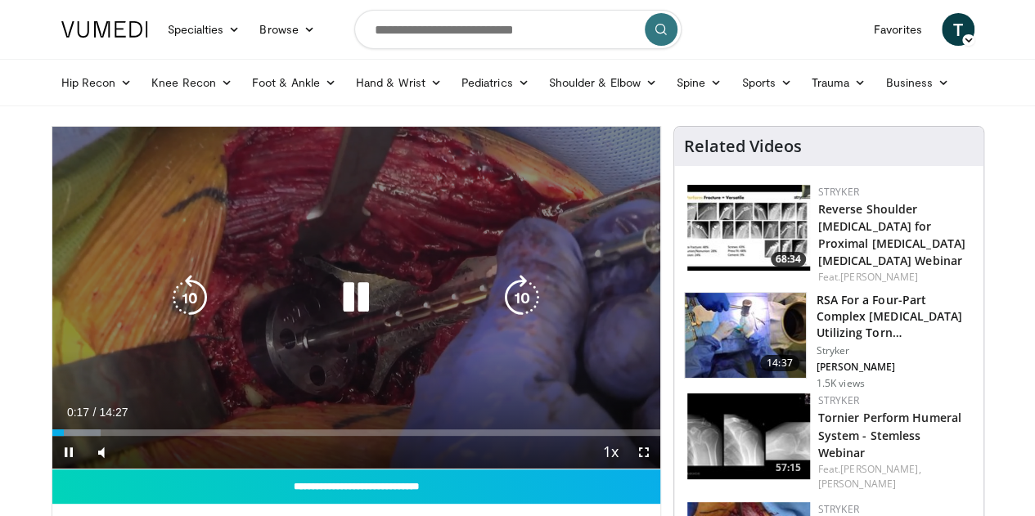
scroll to position [135, 0]
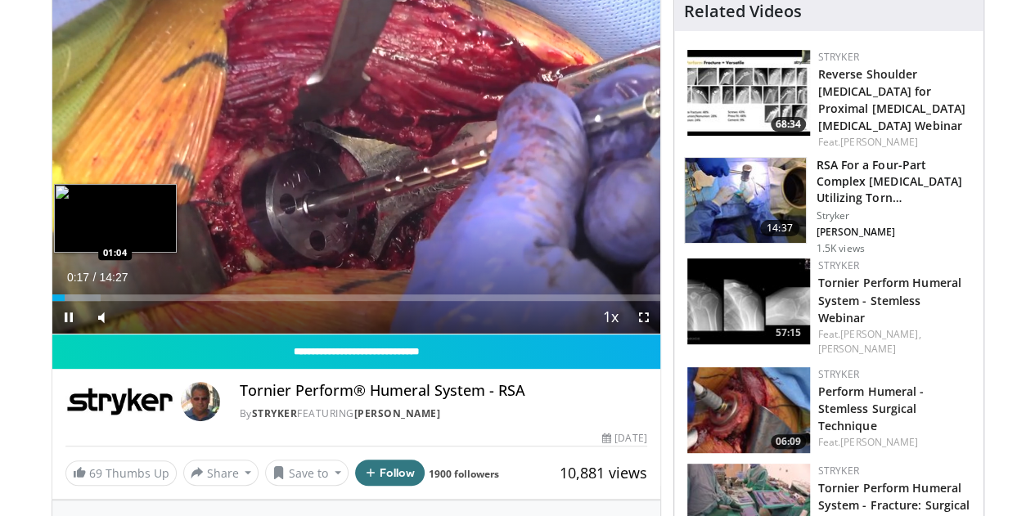
click at [52, 301] on div "Loaded : 7.99% 00:17 01:04" at bounding box center [356, 297] width 608 height 7
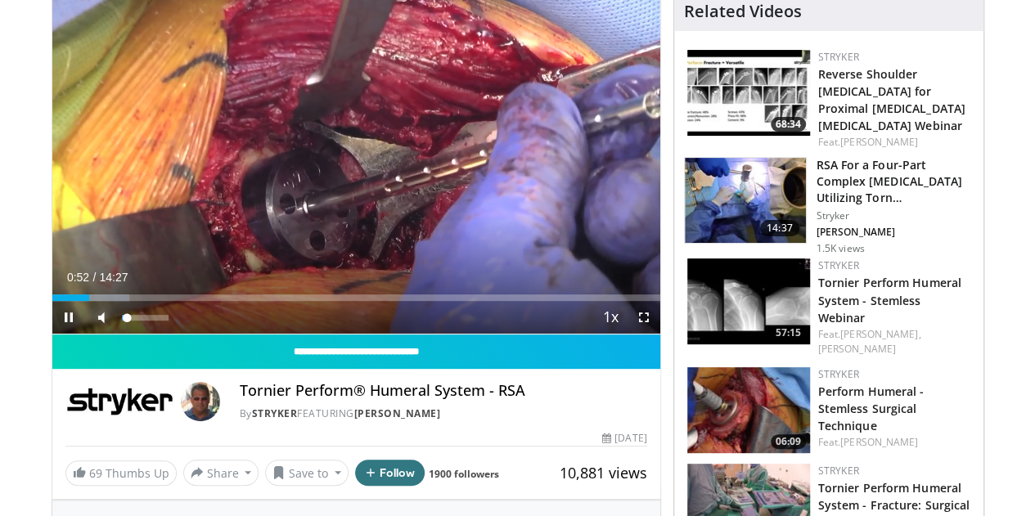
click at [85, 331] on span "Video Player" at bounding box center [101, 317] width 33 height 33
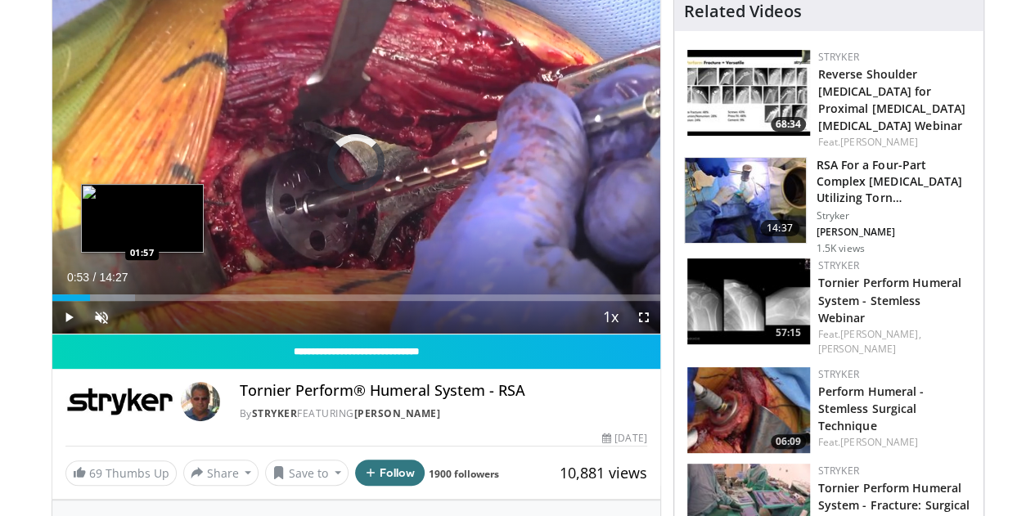
click at [101, 301] on div "Loaded : 13.71% 00:53 01:57" at bounding box center [356, 297] width 608 height 7
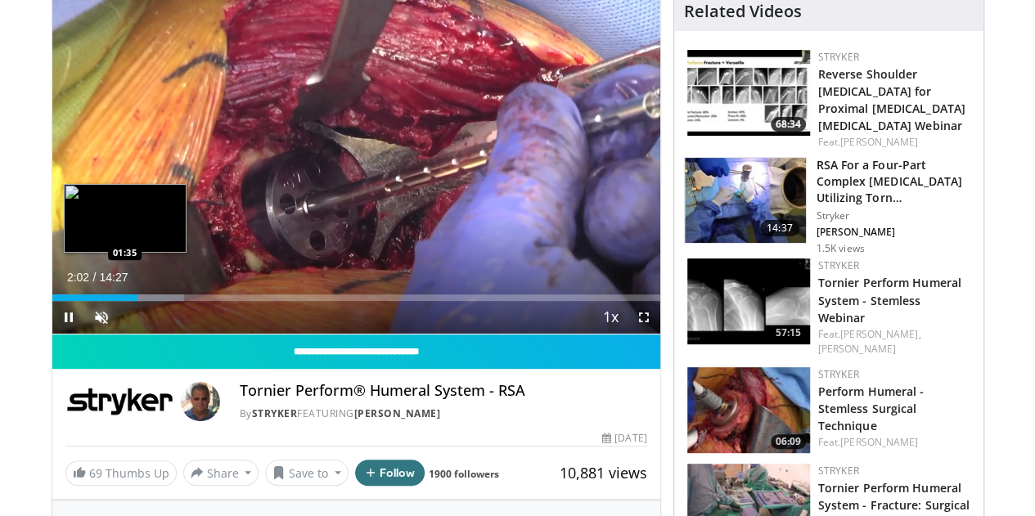
click at [83, 301] on div "02:02" at bounding box center [95, 297] width 86 height 7
click at [95, 301] on div "Loaded : 18.28% 01:36 01:47" at bounding box center [356, 297] width 608 height 7
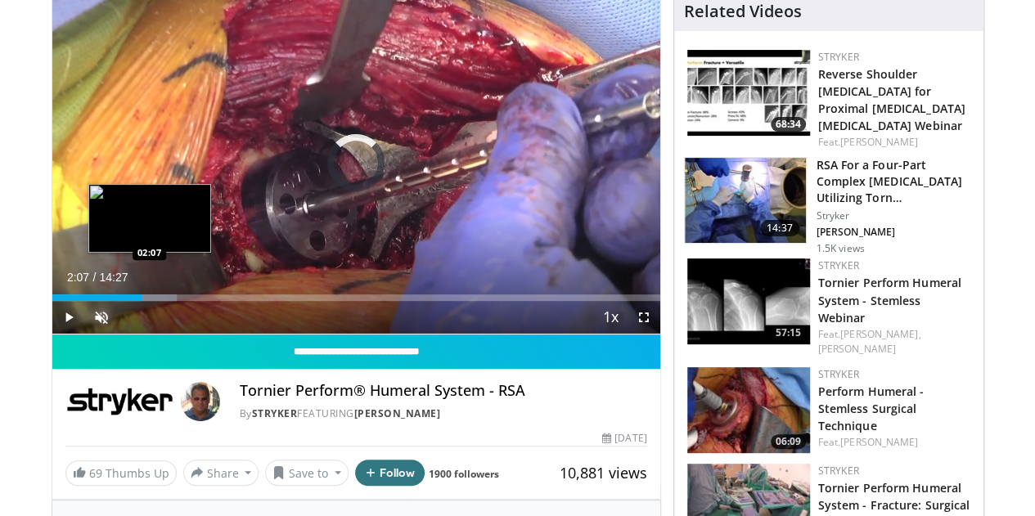
click at [108, 301] on div "Loaded : 20.57% 01:52 02:07" at bounding box center [356, 297] width 608 height 7
click at [116, 301] on div "Loaded : 21.71% 02:07 02:18" at bounding box center [356, 297] width 608 height 7
click at [126, 301] on div "Loaded : 23.07% 02:32 02:32" at bounding box center [356, 297] width 608 height 7
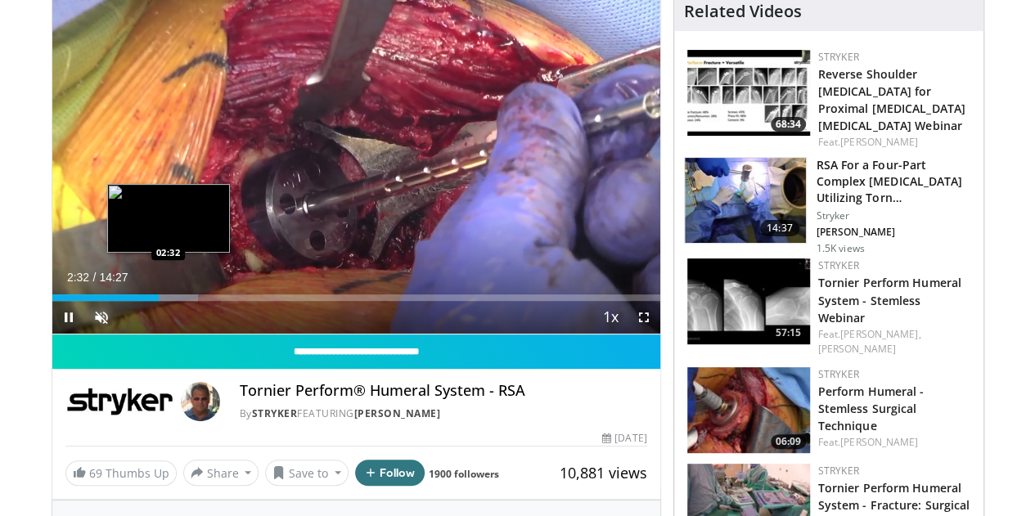
click at [134, 301] on div "Loaded : 24.00% 02:32 02:32" at bounding box center [356, 297] width 608 height 7
click at [154, 301] on div "Loaded : 26.28% 02:43 03:05" at bounding box center [356, 297] width 608 height 7
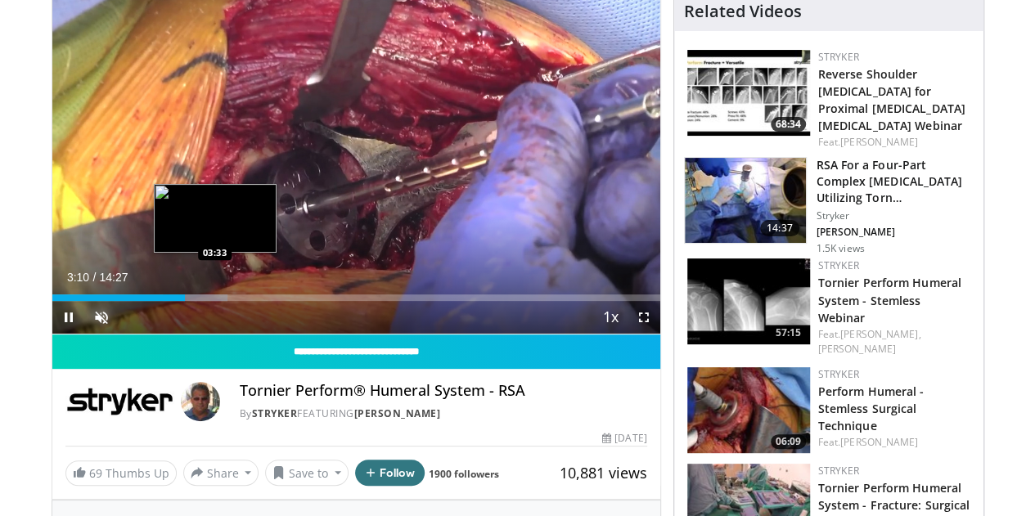
click at [173, 301] on div "Loaded : 28.84% 03:10 03:33" at bounding box center [356, 293] width 608 height 16
click at [189, 301] on div "Loaded : 29.71% 03:33 03:33" at bounding box center [356, 293] width 608 height 16
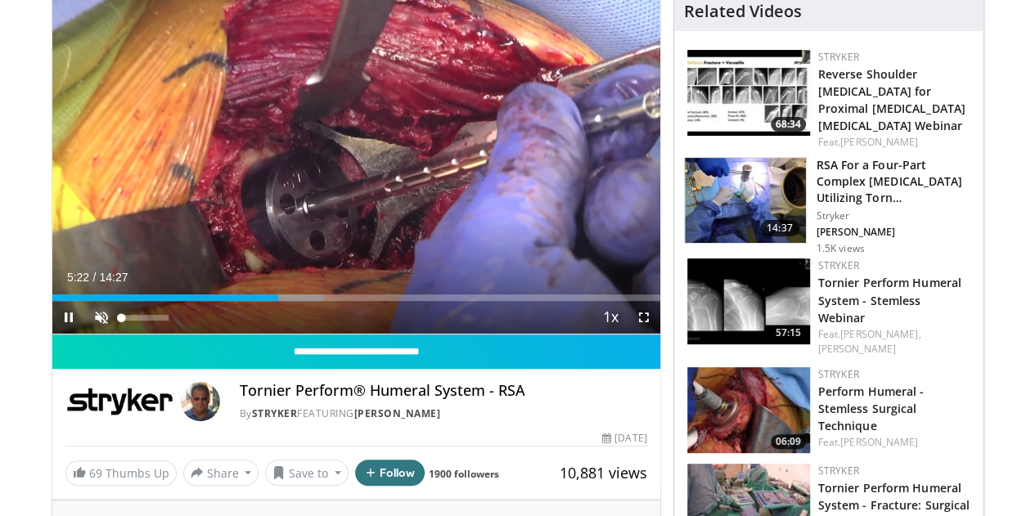
click at [85, 334] on span "Video Player" at bounding box center [101, 317] width 33 height 33
click at [122, 321] on div "40%" at bounding box center [145, 318] width 47 height 6
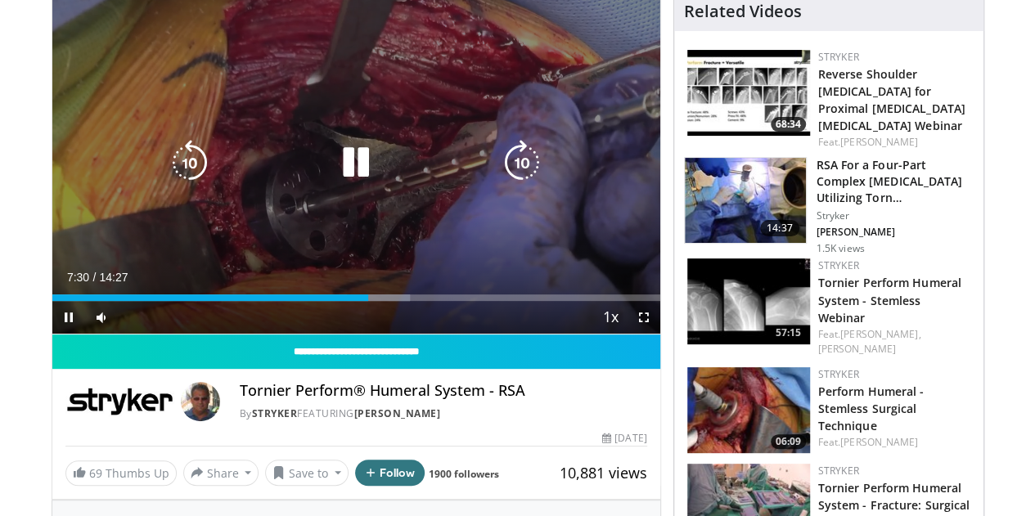
click at [538, 176] on icon "Video Player" at bounding box center [522, 163] width 46 height 46
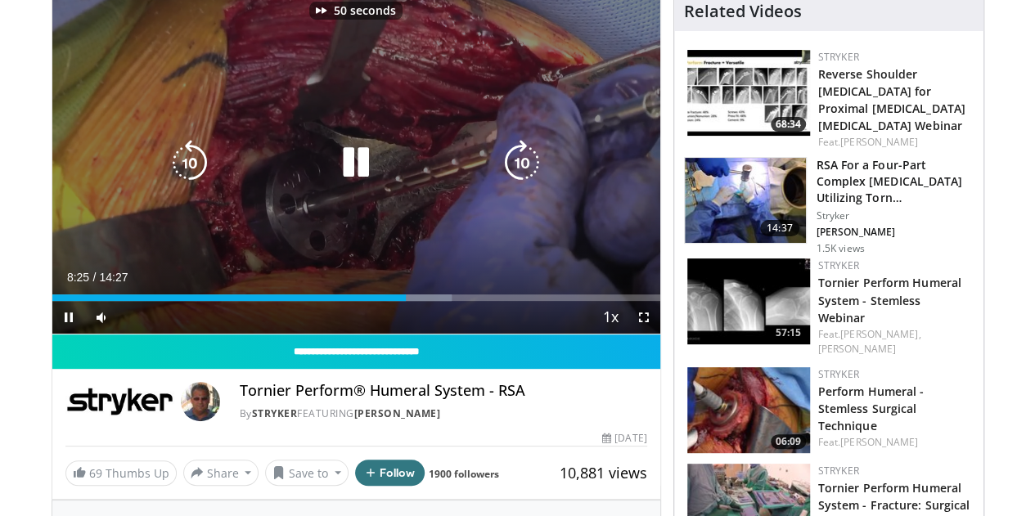
click at [538, 176] on icon "Video Player" at bounding box center [522, 163] width 46 height 46
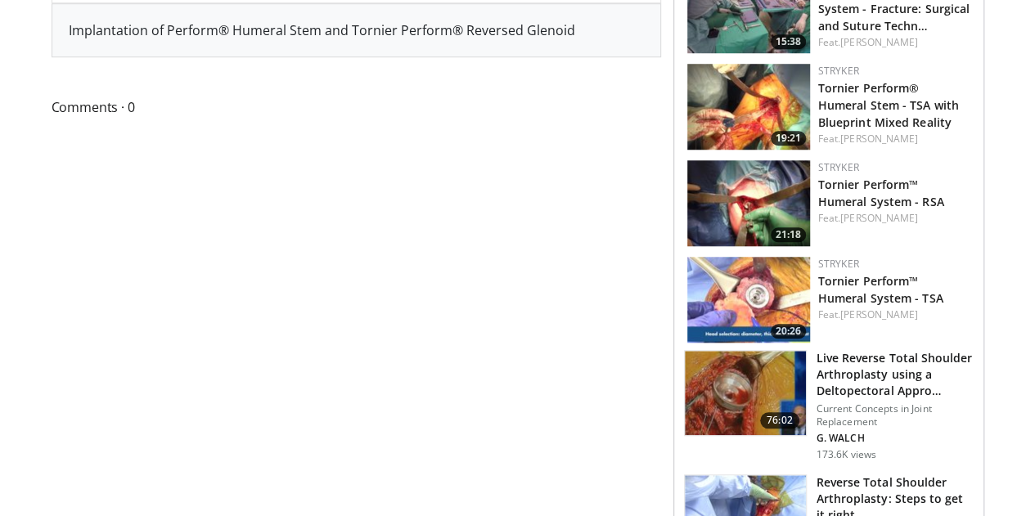
scroll to position [632, 0]
click at [769, 369] on img at bounding box center [745, 392] width 121 height 85
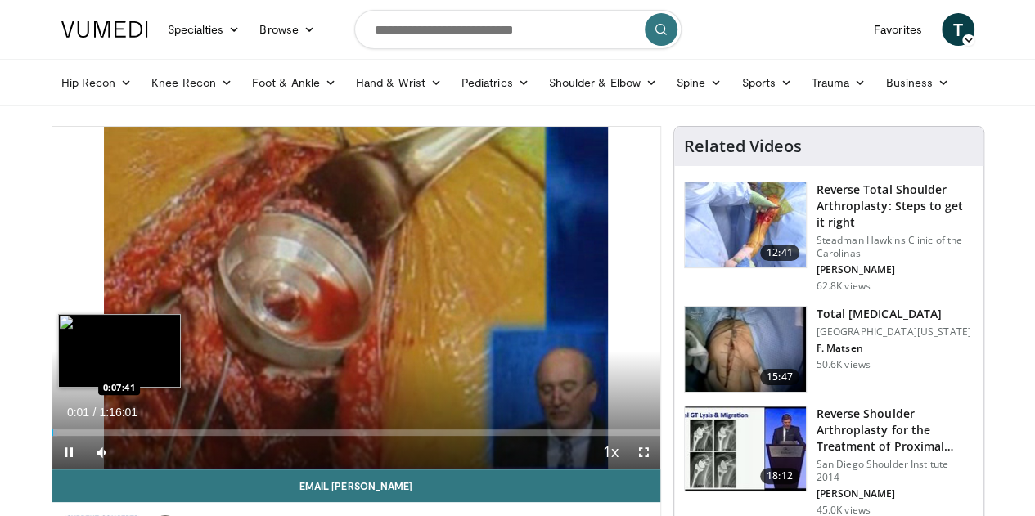
click at [74, 436] on div "Loaded : 0.87% 0:00:01 0:07:41" at bounding box center [356, 432] width 608 height 7
click at [98, 436] on div "Loaded : 9.66% 0:07:13 0:09:56" at bounding box center [356, 432] width 608 height 7
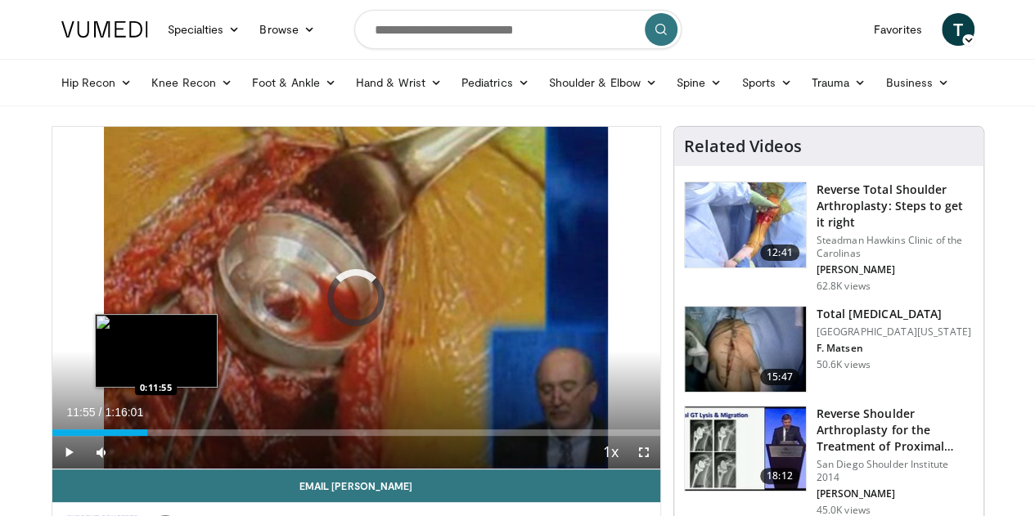
click at [115, 436] on div "Loaded : 13.39% 0:10:08 0:11:55" at bounding box center [356, 432] width 608 height 7
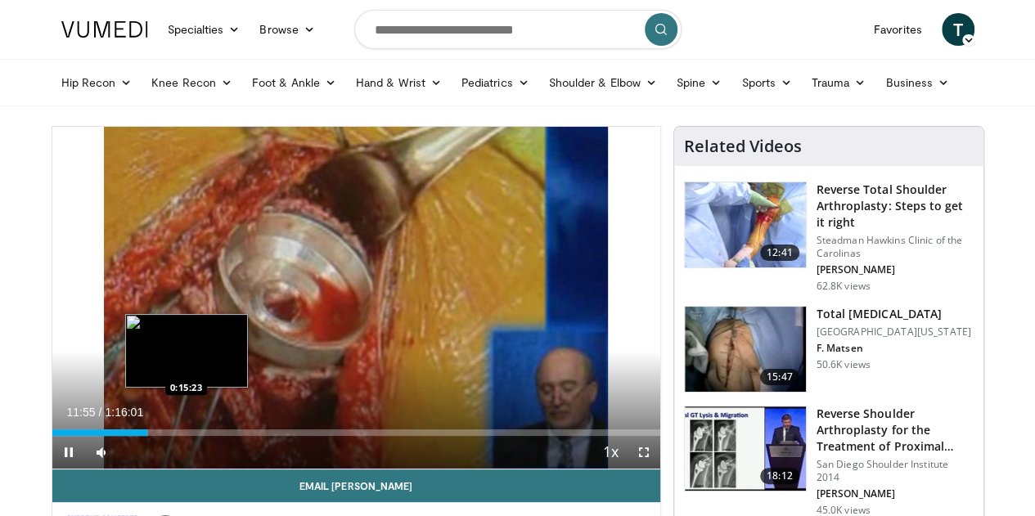
click at [148, 436] on div "Loaded : 15.80% 0:11:55 0:15:23" at bounding box center [356, 432] width 608 height 7
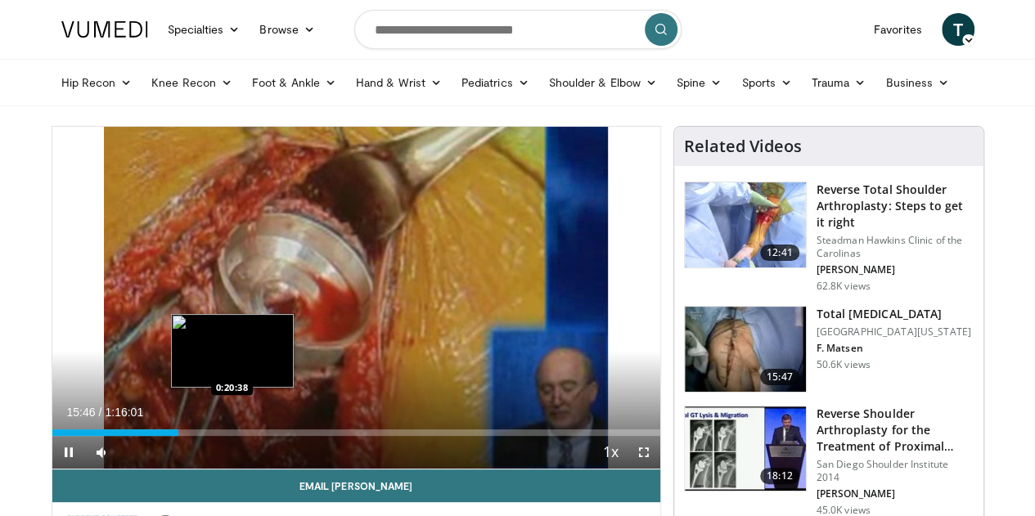
click at [197, 436] on div "Loaded : 20.85% 0:15:46 0:20:38" at bounding box center [356, 432] width 608 height 7
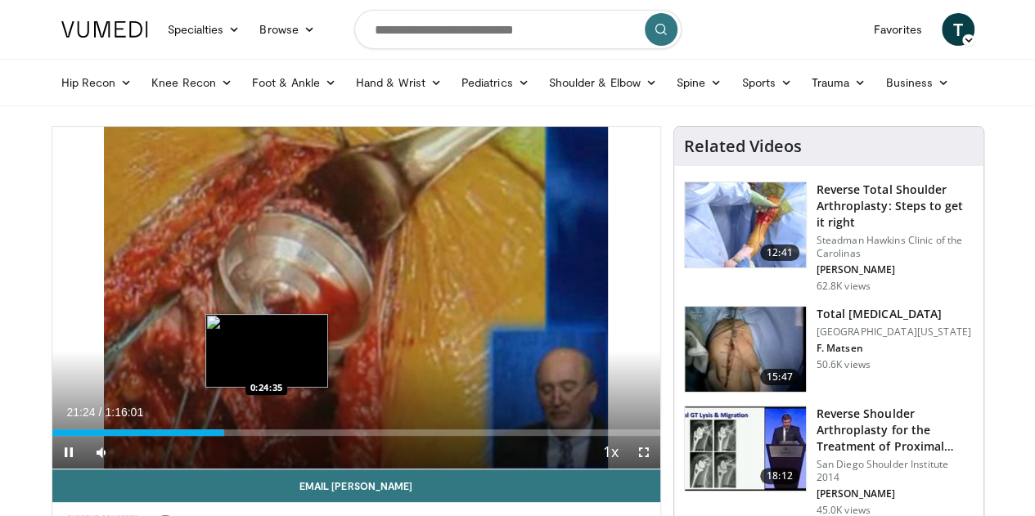
click at [229, 436] on div "Loaded : 28.31% 0:21:24 0:24:35" at bounding box center [356, 432] width 608 height 7
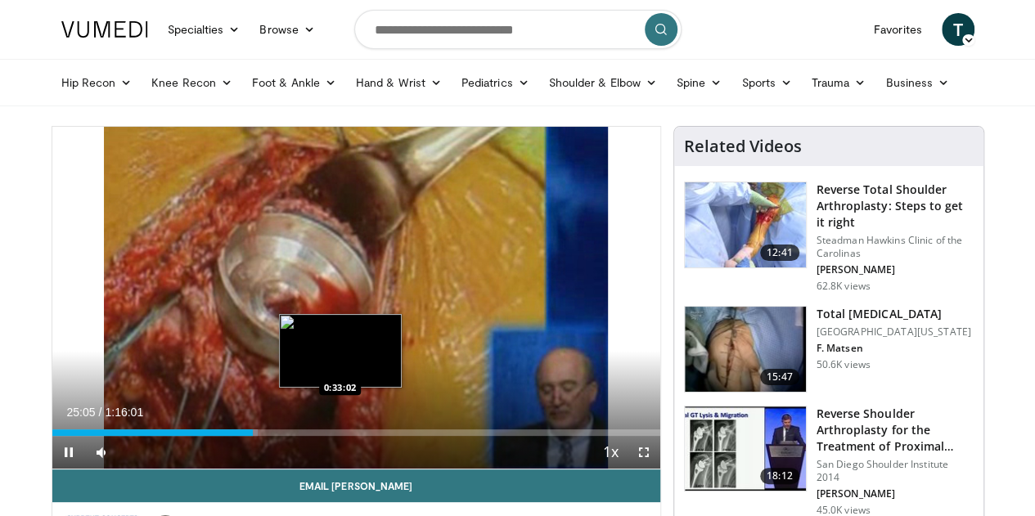
click at [298, 436] on div "Loaded : 33.79% 0:25:05 0:33:02" at bounding box center [356, 428] width 608 height 16
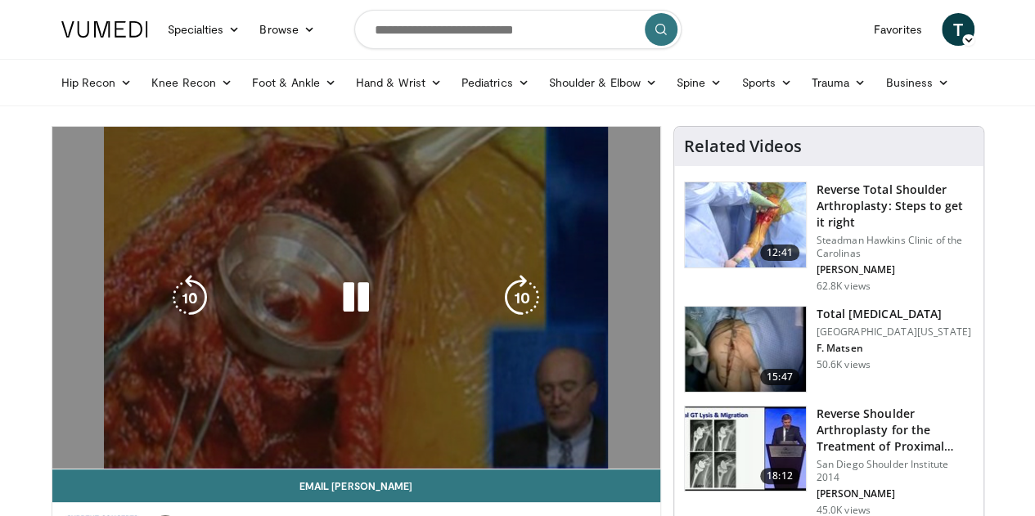
click at [317, 267] on div "10 seconds Tap to unmute" at bounding box center [356, 298] width 608 height 342
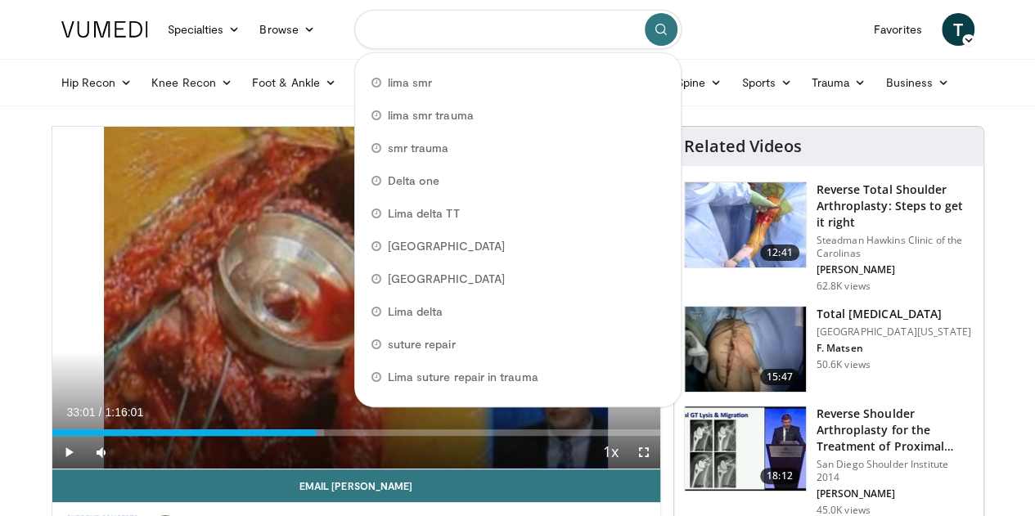
paste input "**********"
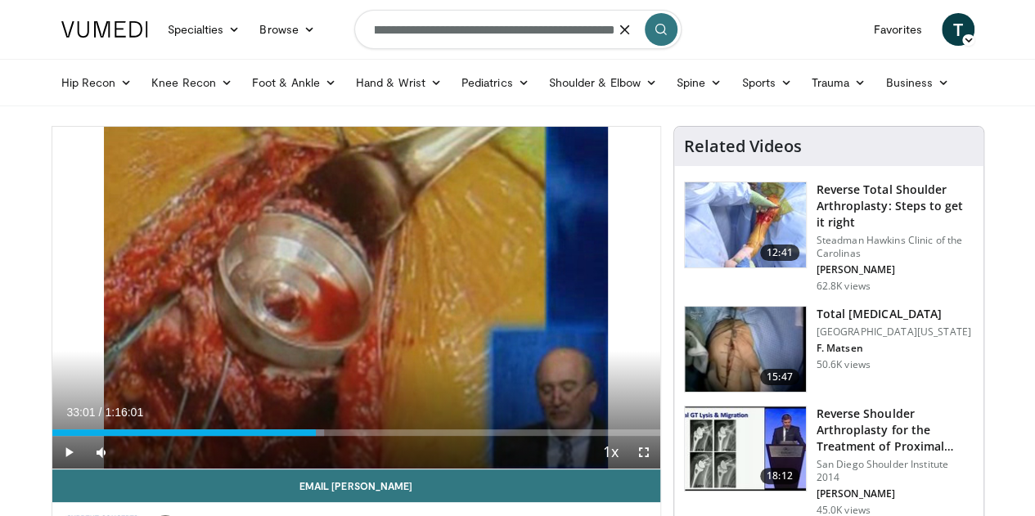
type input "**********"
